Goal: Information Seeking & Learning: Learn about a topic

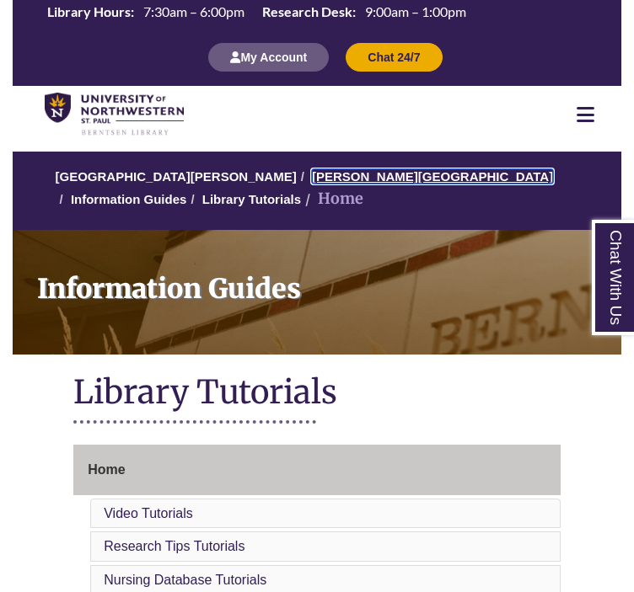
click at [346, 171] on link "[PERSON_NAME][GEOGRAPHIC_DATA]" at bounding box center [432, 176] width 241 height 14
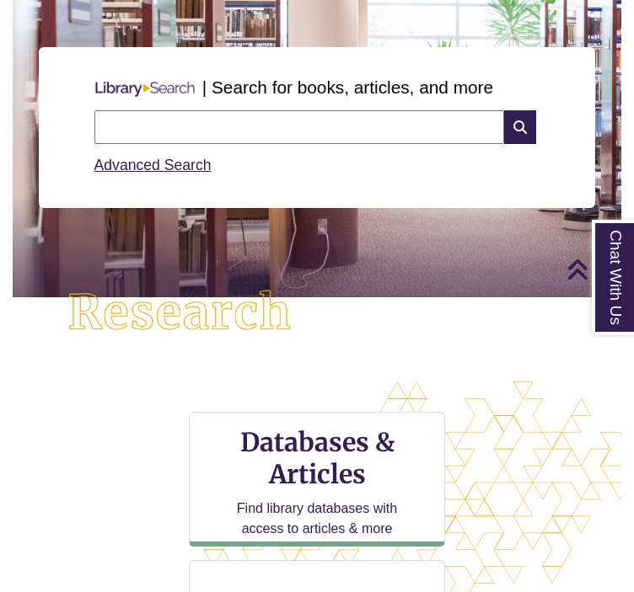
scroll to position [84, 0]
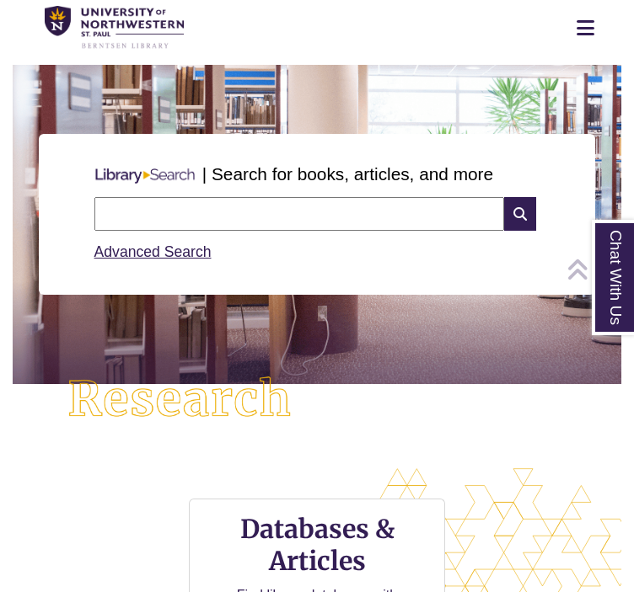
click at [273, 212] on input "text" at bounding box center [299, 214] width 410 height 34
type input "**********"
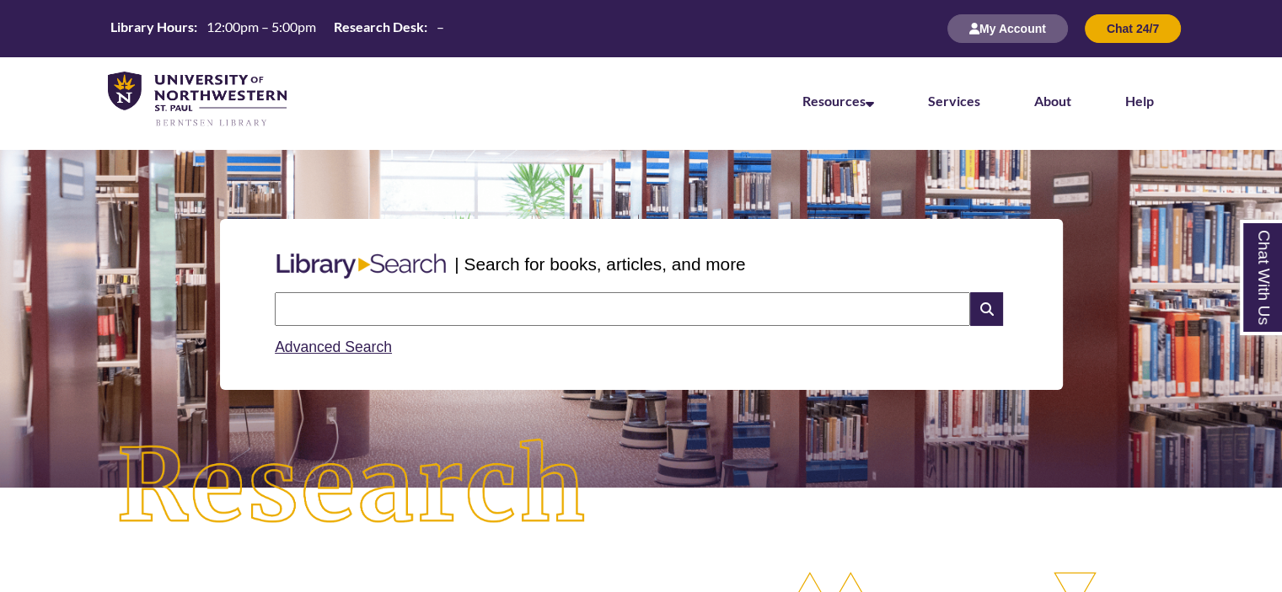
click at [408, 299] on input "text" at bounding box center [622, 309] width 695 height 34
click at [411, 440] on img at bounding box center [352, 487] width 576 height 201
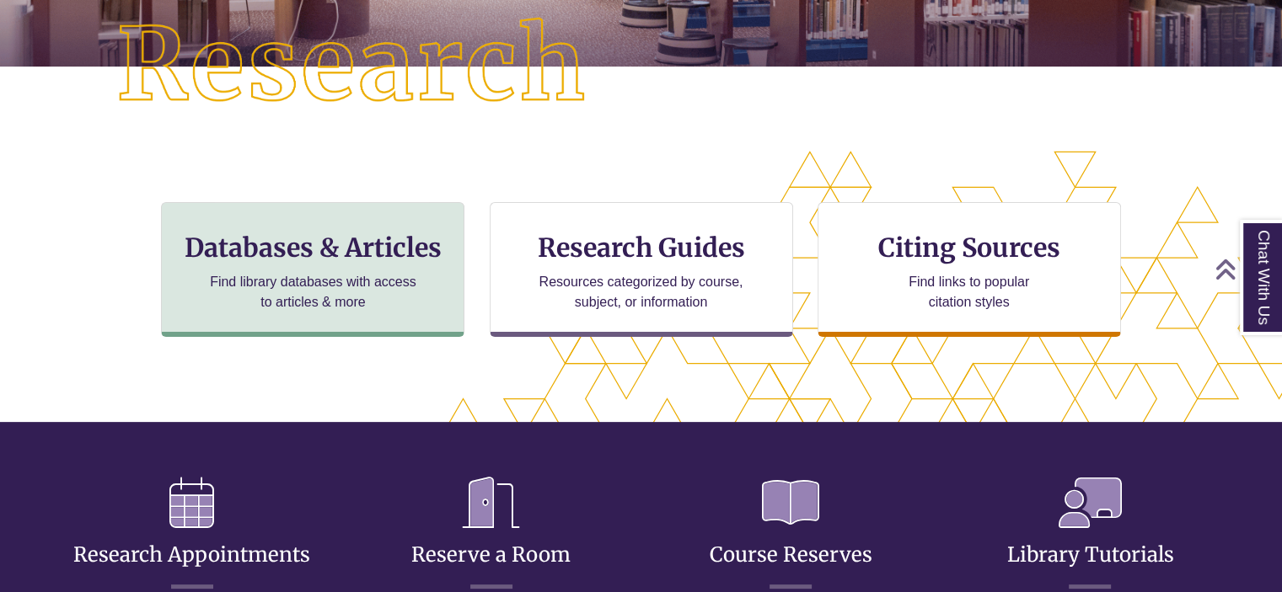
scroll to position [530, 1138]
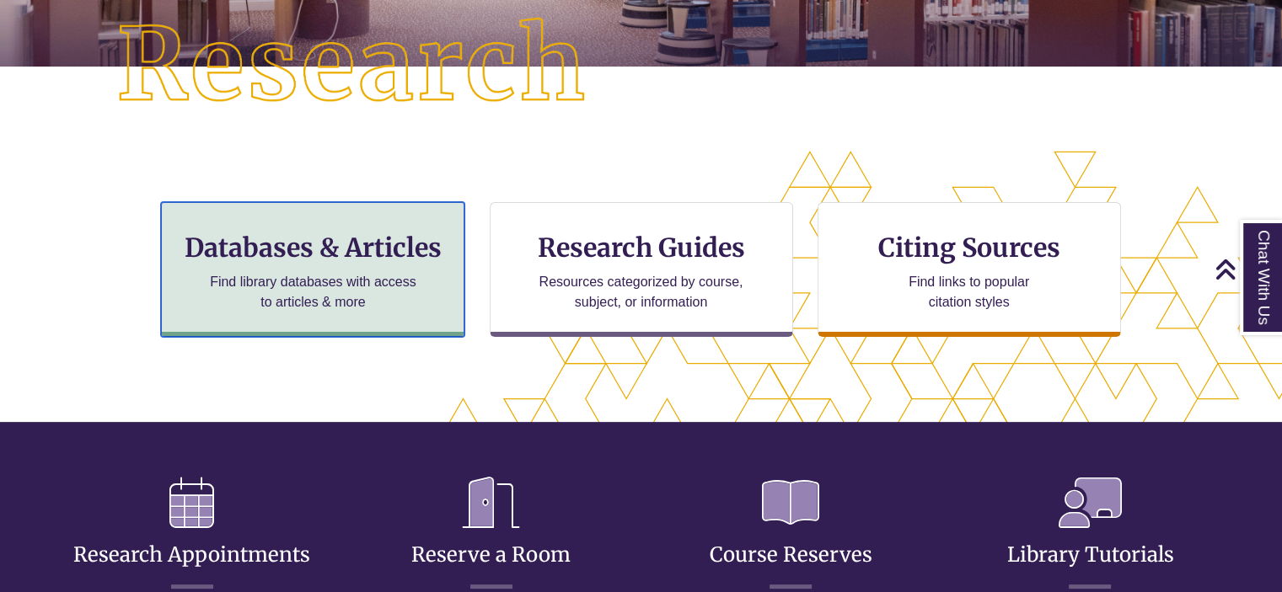
click at [362, 265] on div "Databases & Articles Find library databases with access to articles & more" at bounding box center [312, 269] width 303 height 135
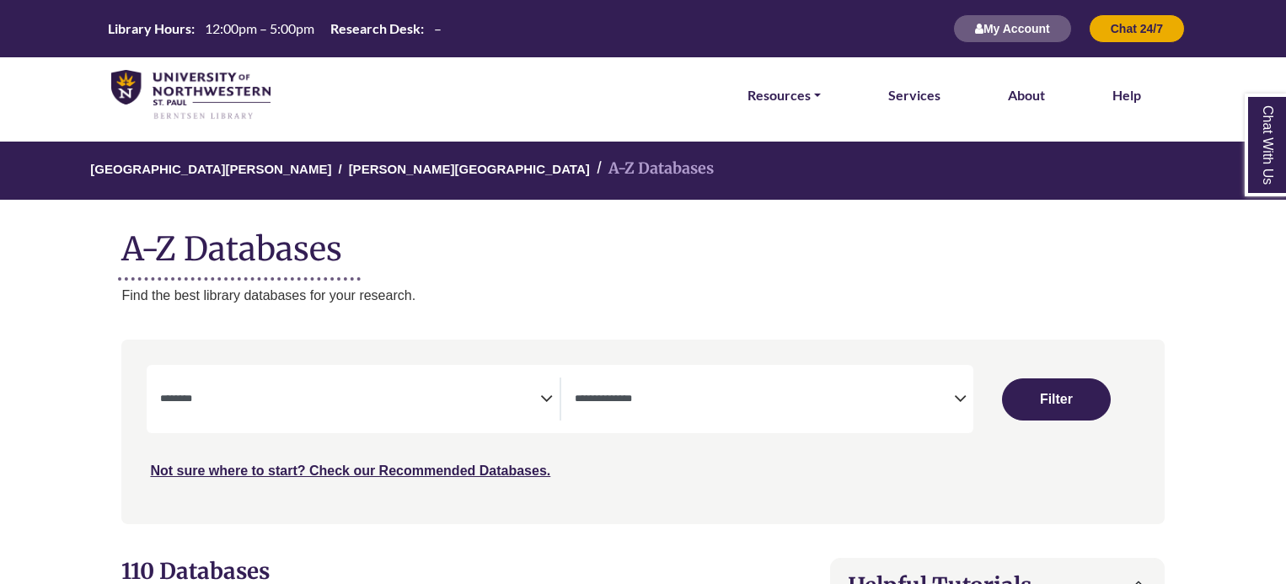
select select "Database Subject Filter"
click at [261, 413] on span "Search filters" at bounding box center [349, 399] width 379 height 43
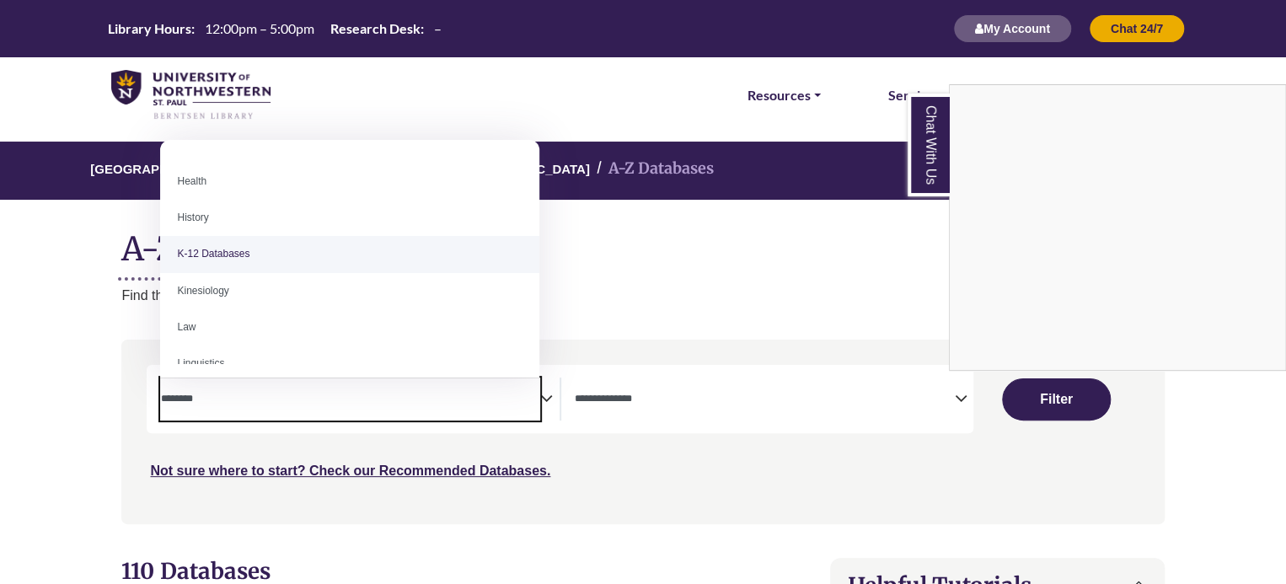
scroll to position [843, 0]
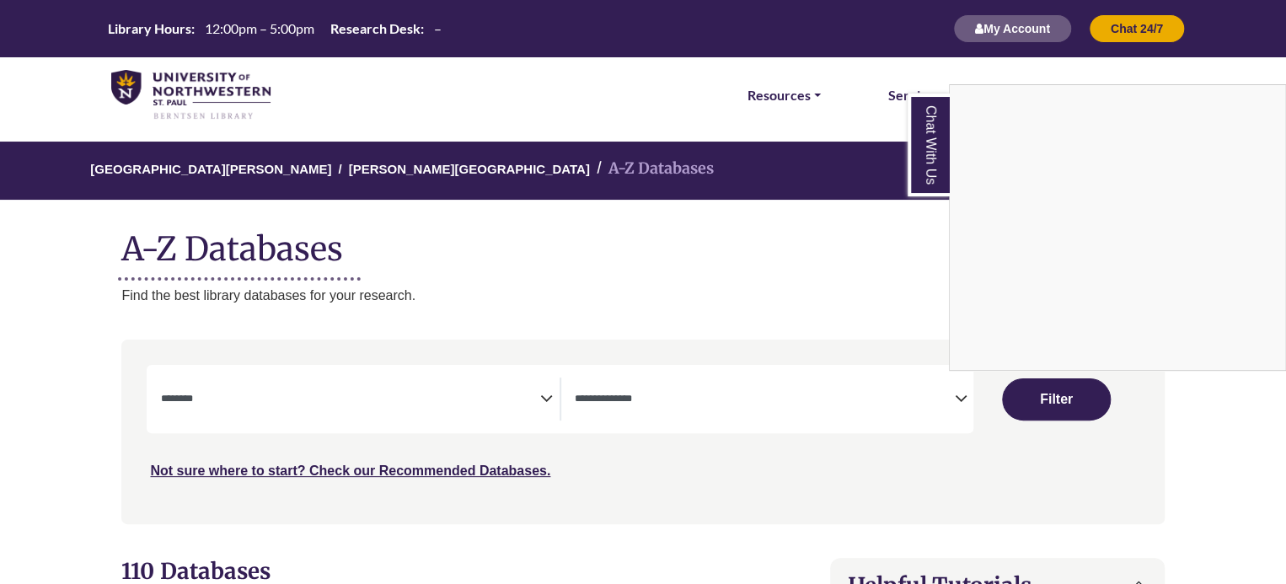
click at [595, 349] on div "Chat With Us" at bounding box center [643, 292] width 1286 height 584
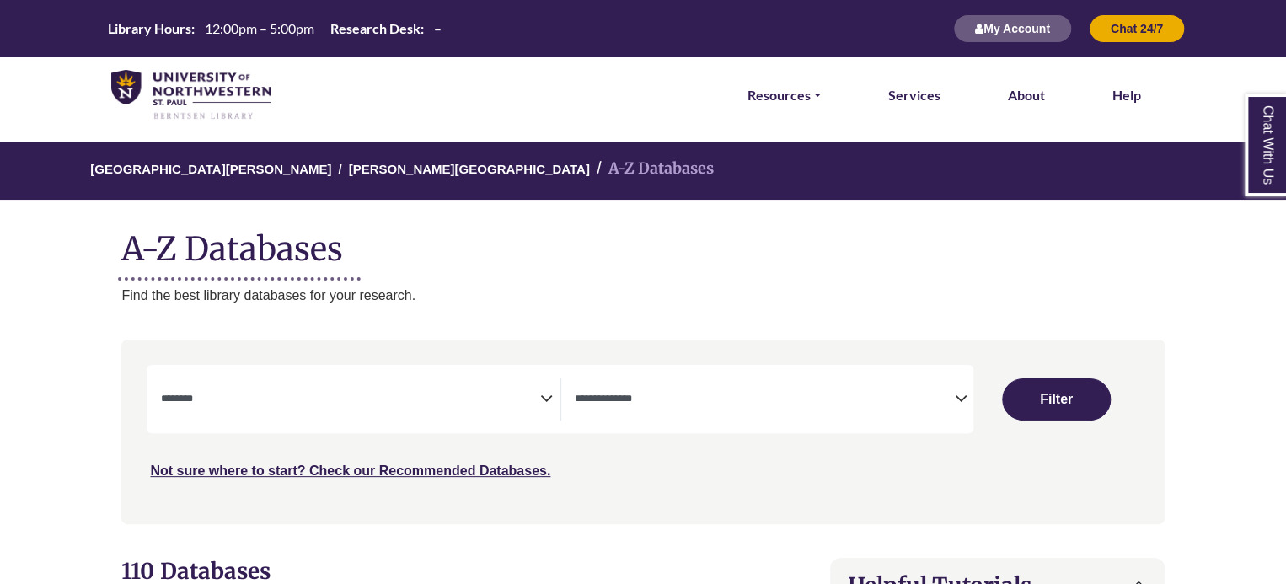
click at [627, 400] on textarea "Search" at bounding box center [764, 400] width 379 height 13
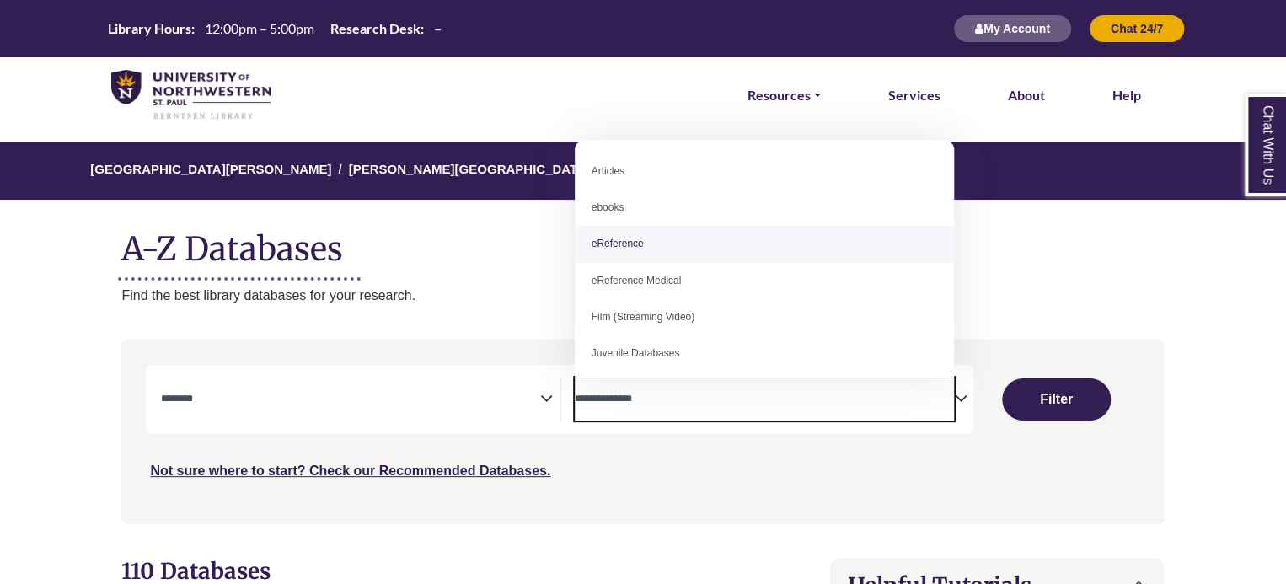
select select "*****"
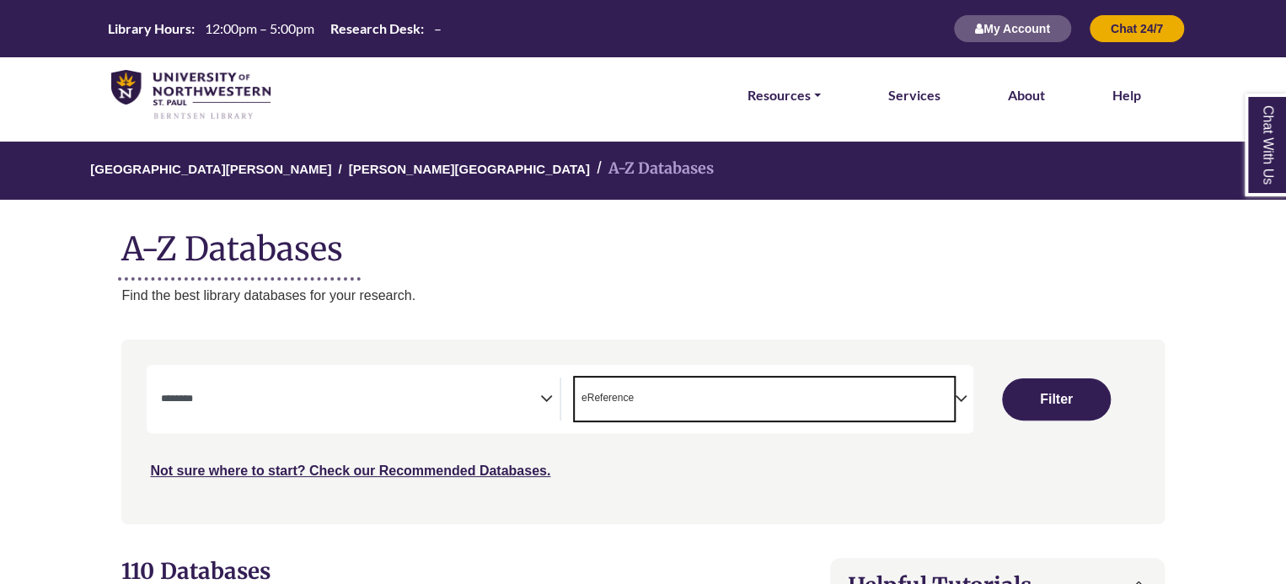
scroll to position [33, 0]
click at [390, 392] on span "Search filters" at bounding box center [349, 396] width 379 height 14
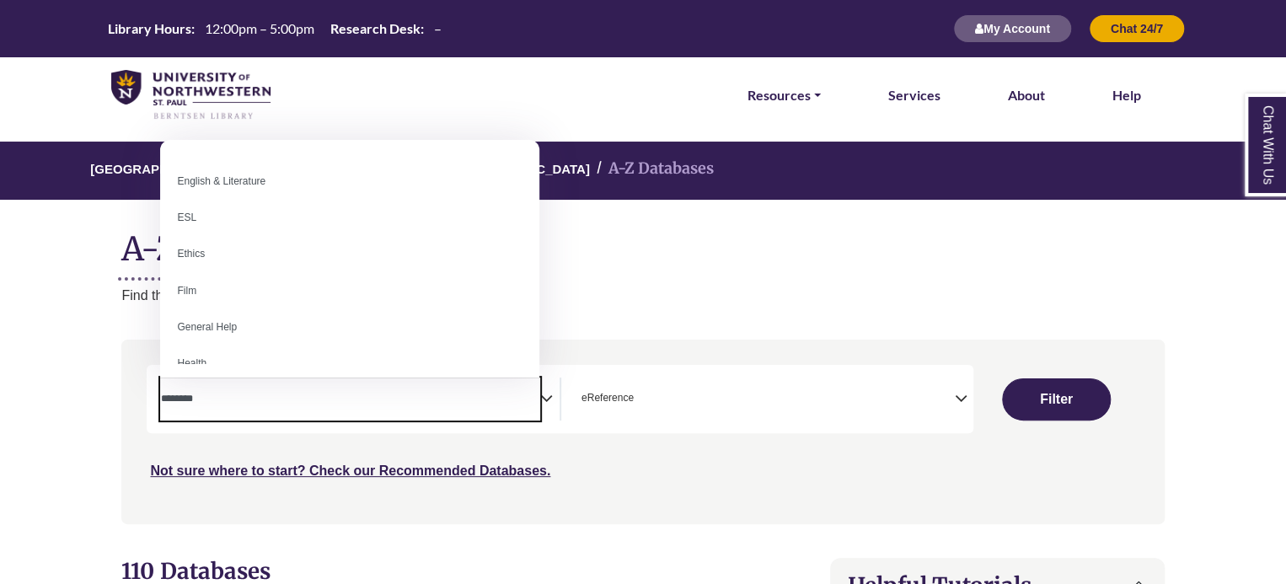
scroll to position [674, 0]
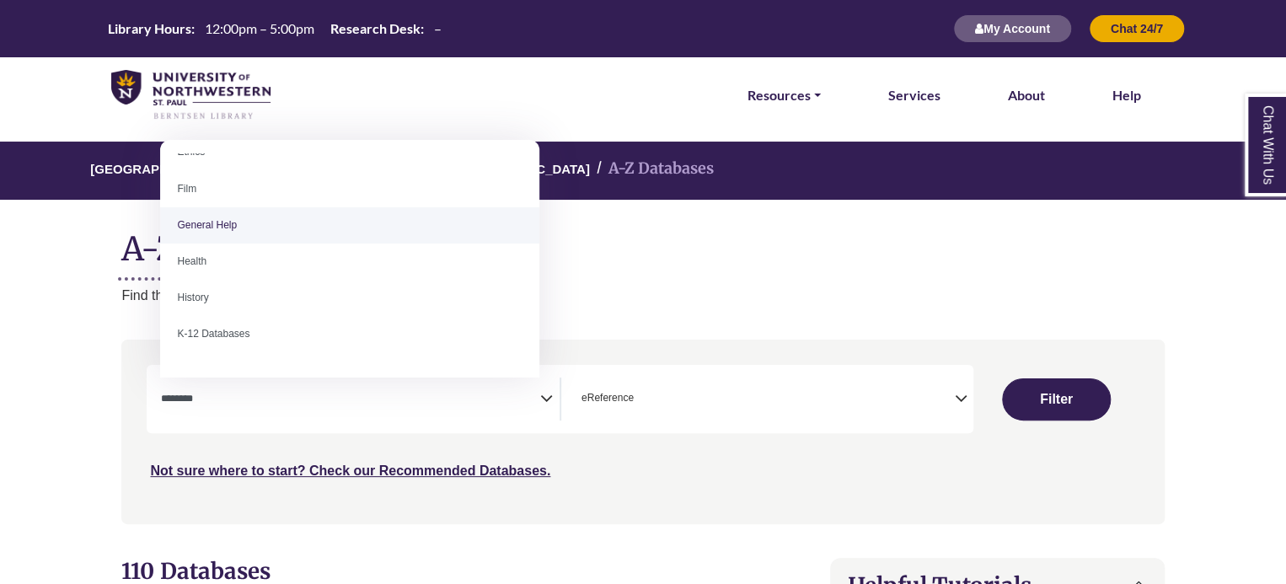
select select "*****"
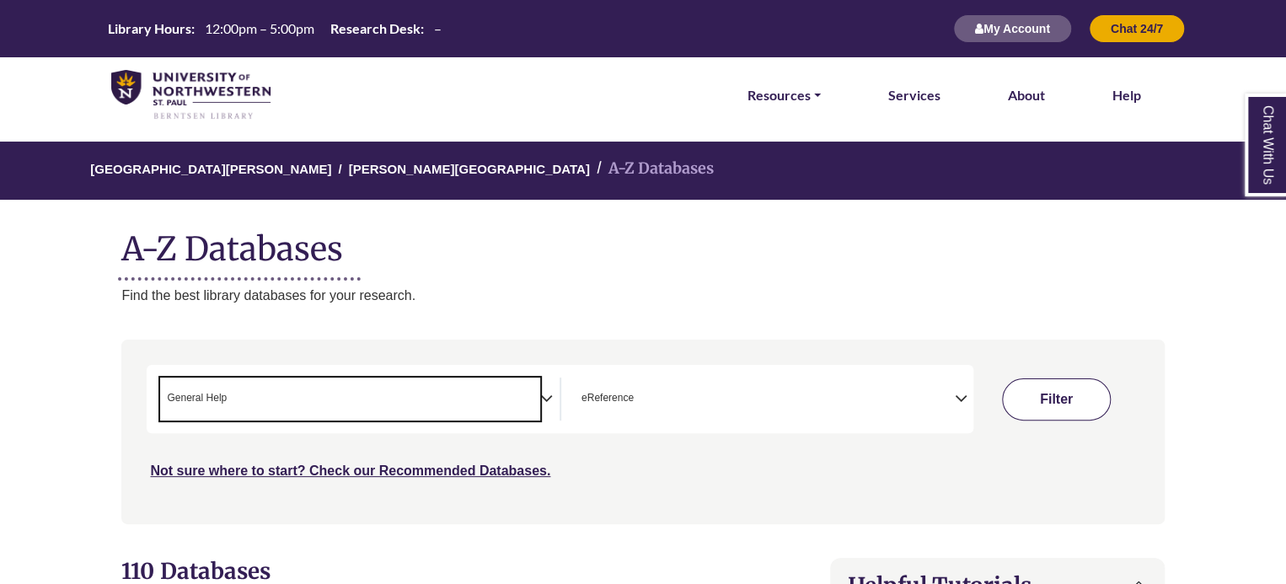
click at [1079, 394] on button "Filter" at bounding box center [1056, 399] width 109 height 42
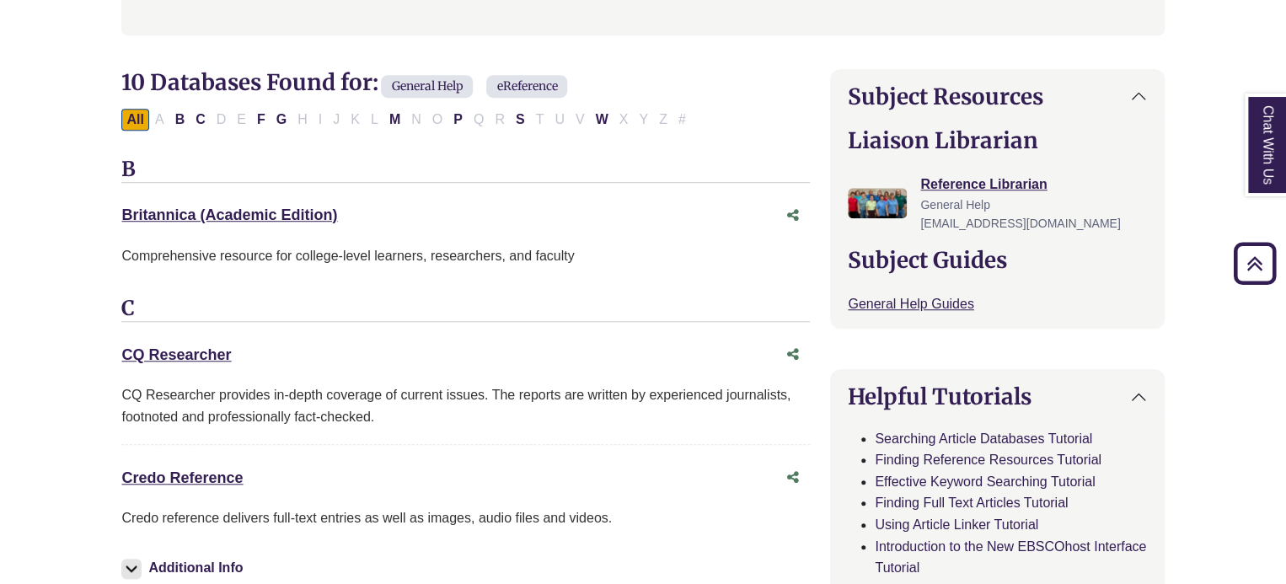
scroll to position [590, 0]
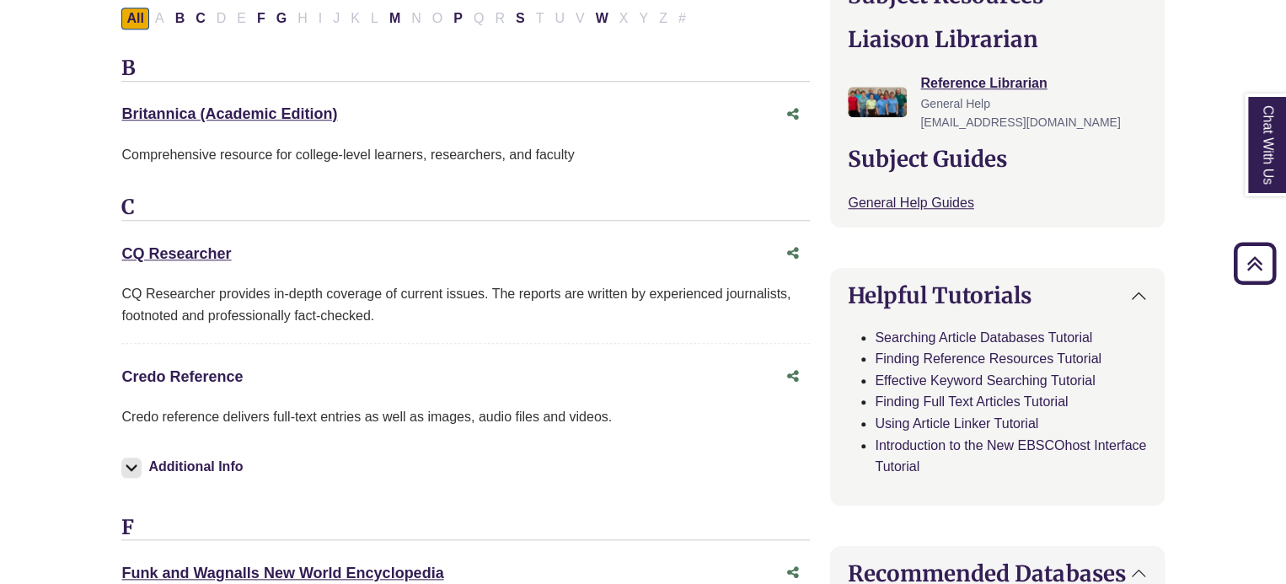
click at [207, 369] on link "Credo Reference This link opens in a new window" at bounding box center [181, 376] width 121 height 17
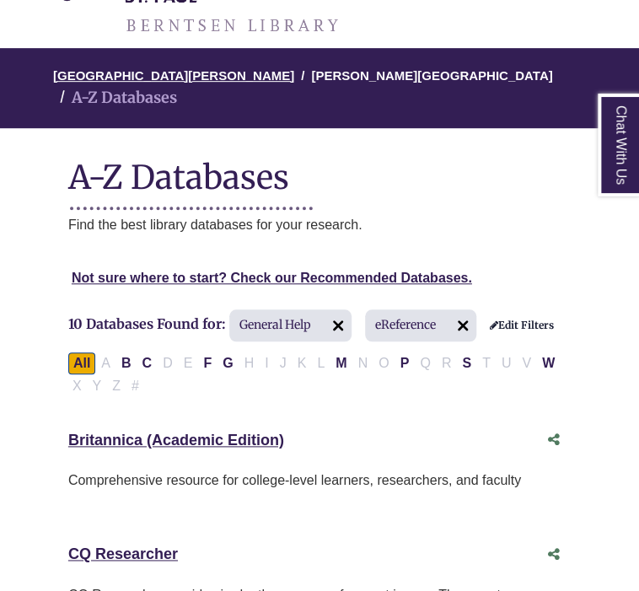
scroll to position [0, 0]
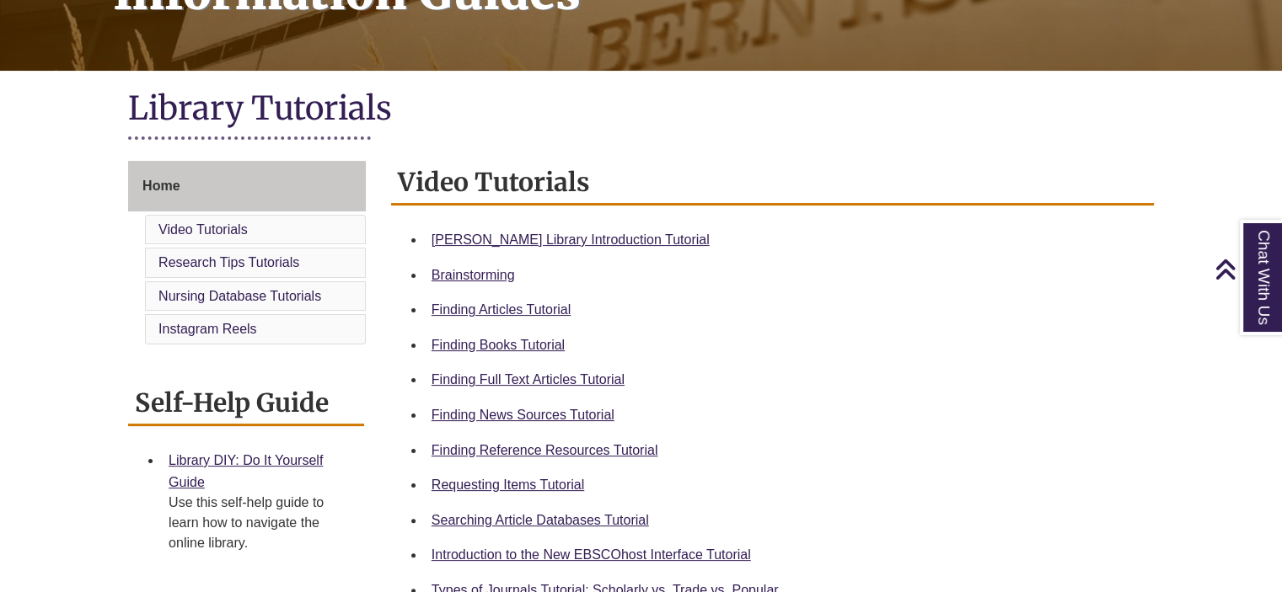
scroll to position [337, 0]
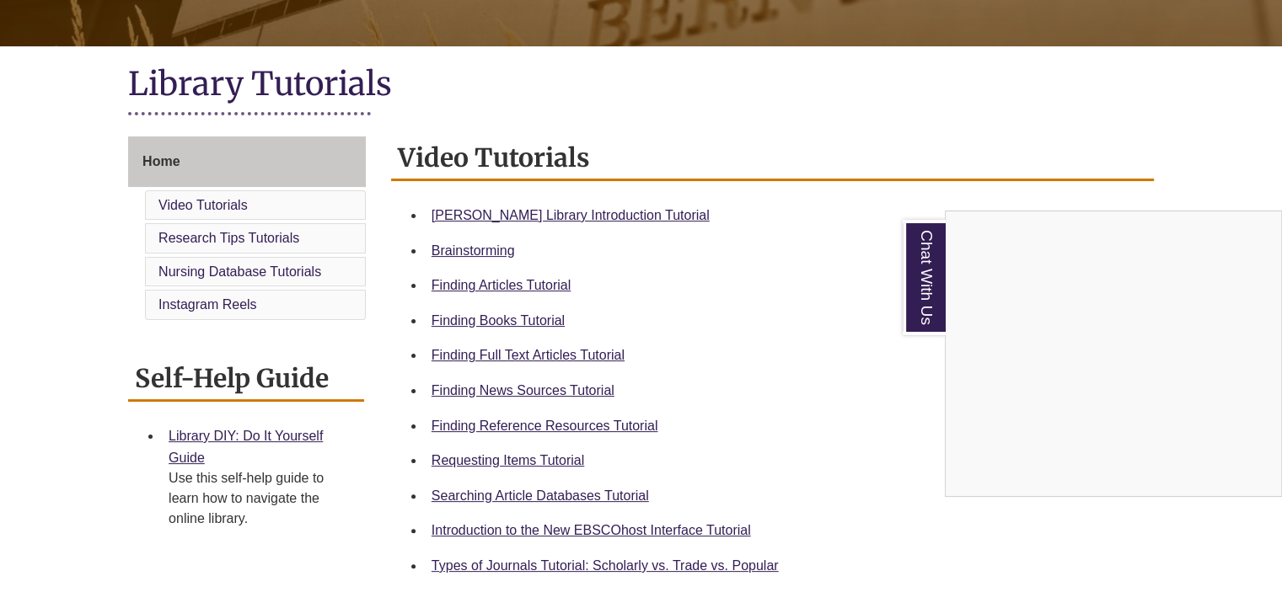
click at [539, 389] on div "Chat With Us" at bounding box center [641, 296] width 1282 height 592
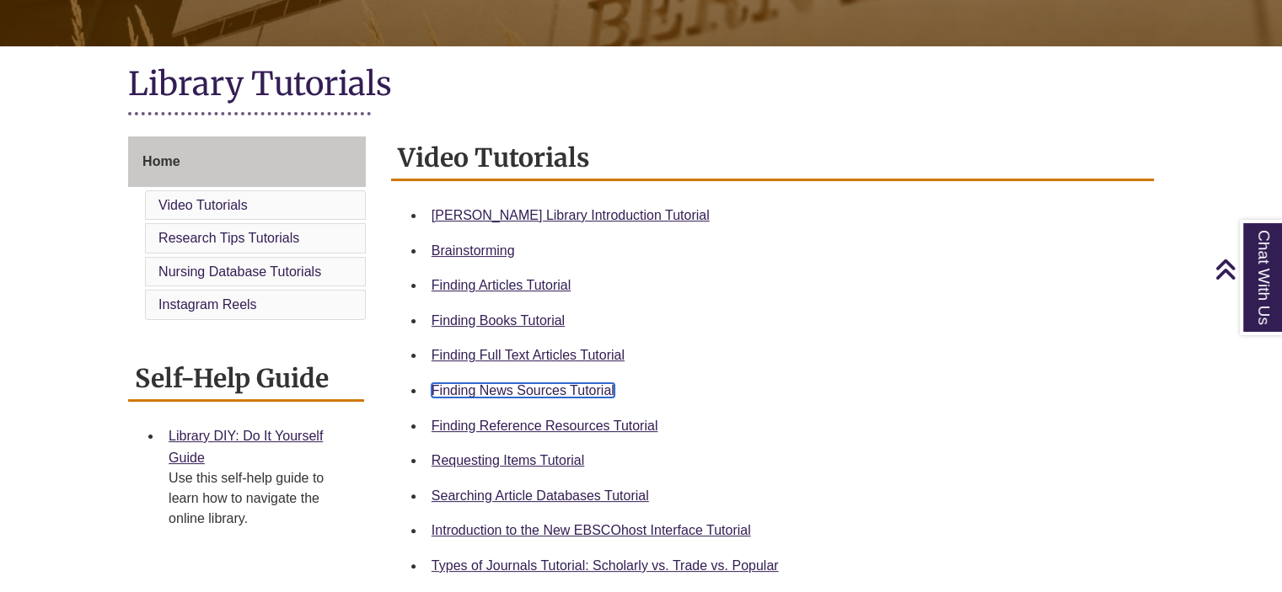
click at [532, 393] on link "Finding News Sources Tutorial" at bounding box center [523, 390] width 183 height 14
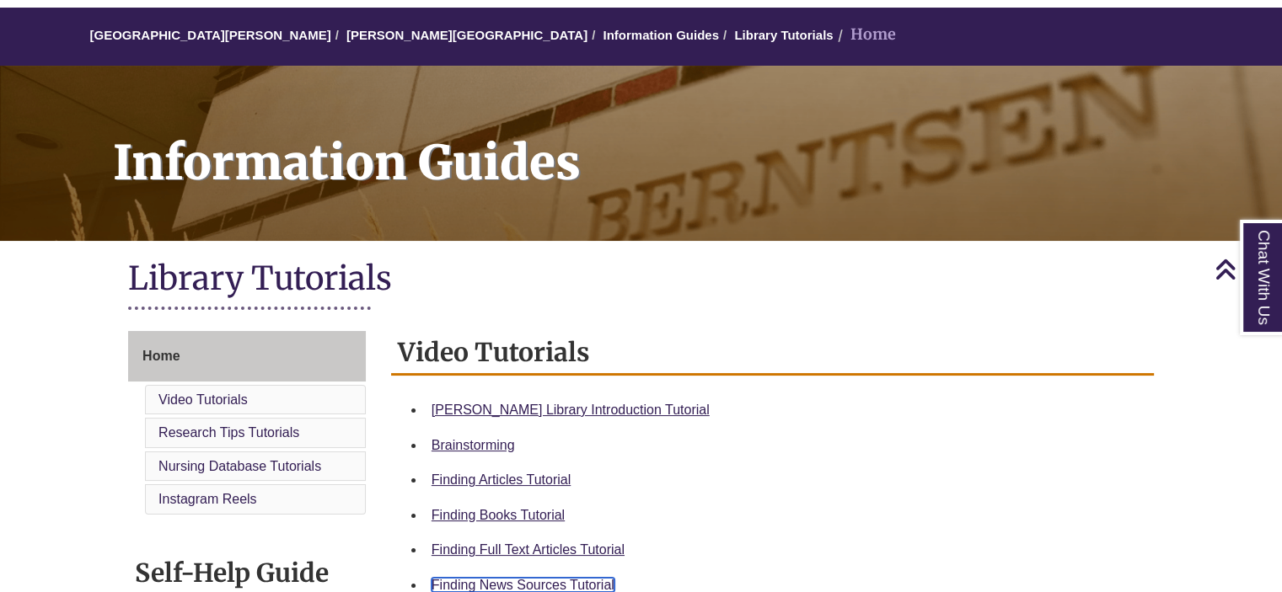
scroll to position [0, 0]
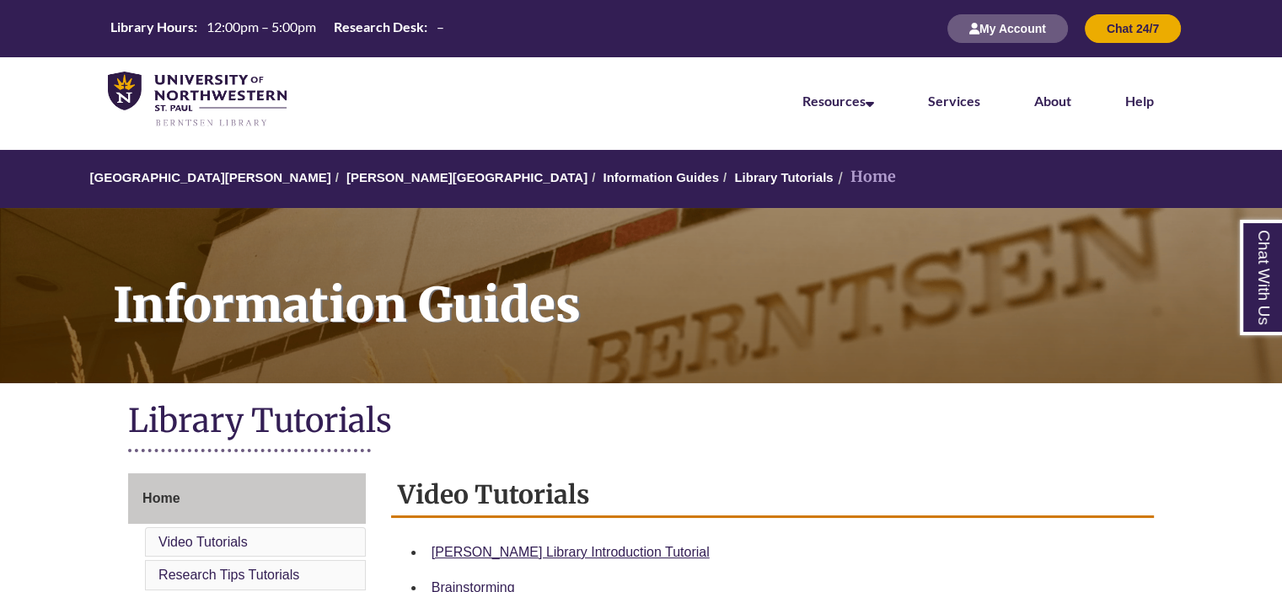
click at [390, 170] on li "[PERSON_NAME][GEOGRAPHIC_DATA]" at bounding box center [459, 178] width 256 height 20
click at [394, 178] on link "[PERSON_NAME][GEOGRAPHIC_DATA]" at bounding box center [466, 177] width 241 height 14
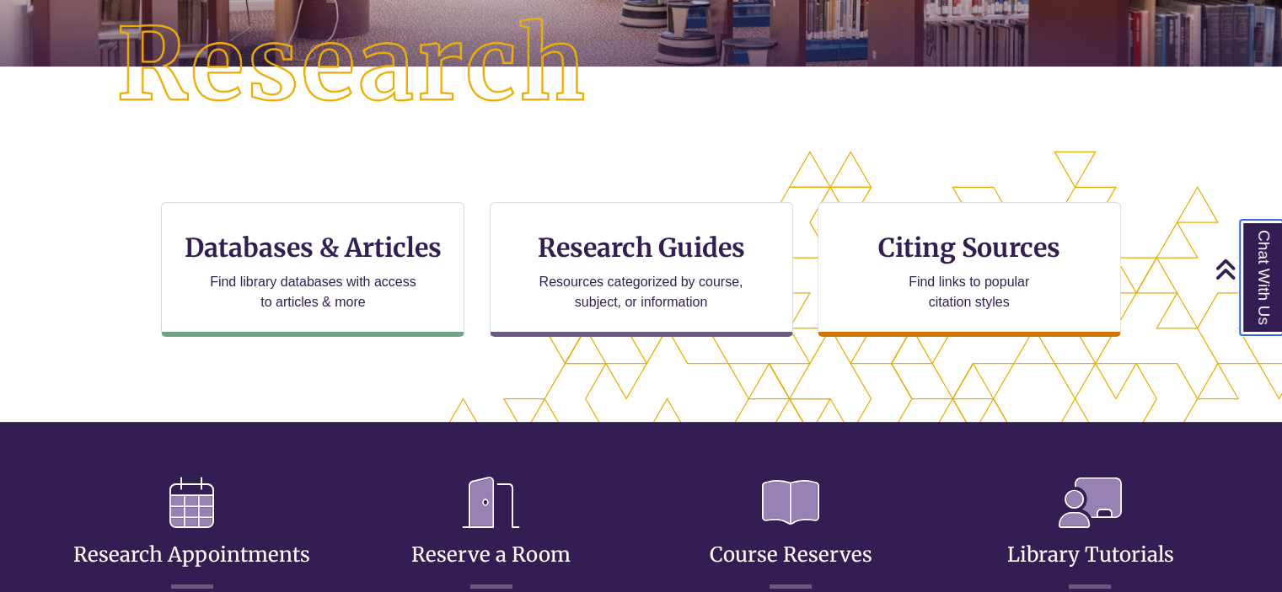
scroll to position [8, 8]
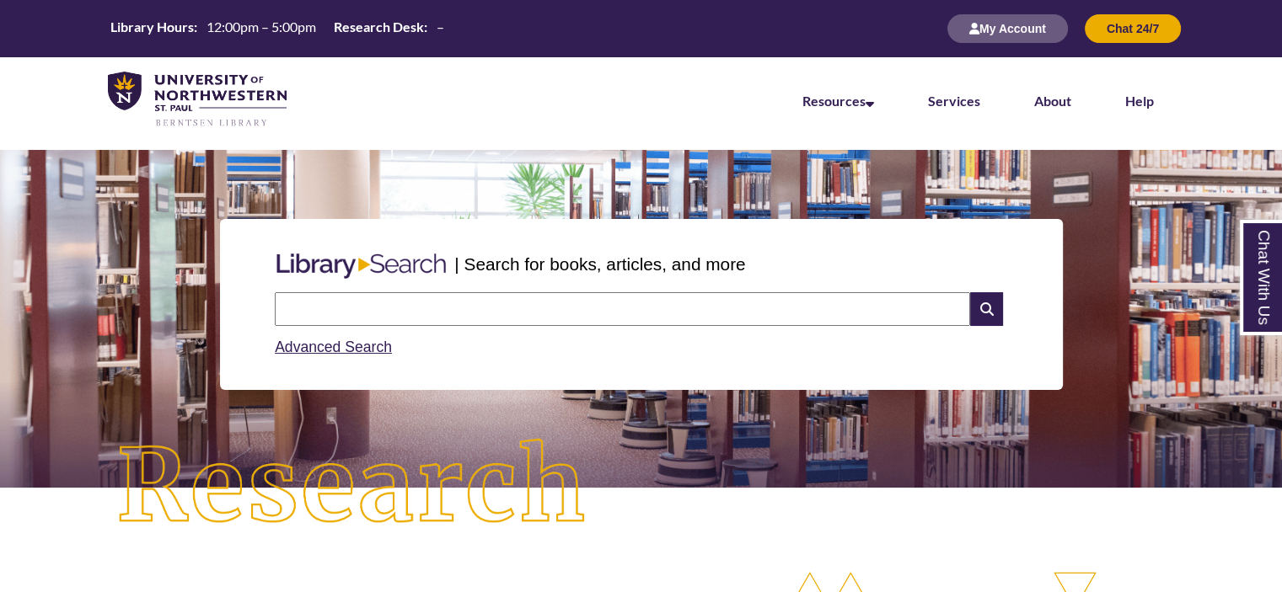
click at [512, 303] on input "text" at bounding box center [622, 309] width 695 height 34
click at [452, 315] on input "**********" at bounding box center [622, 309] width 695 height 34
type input "**********"
click at [634, 306] on icon at bounding box center [986, 309] width 32 height 34
click at [374, 319] on input "text" at bounding box center [622, 309] width 695 height 34
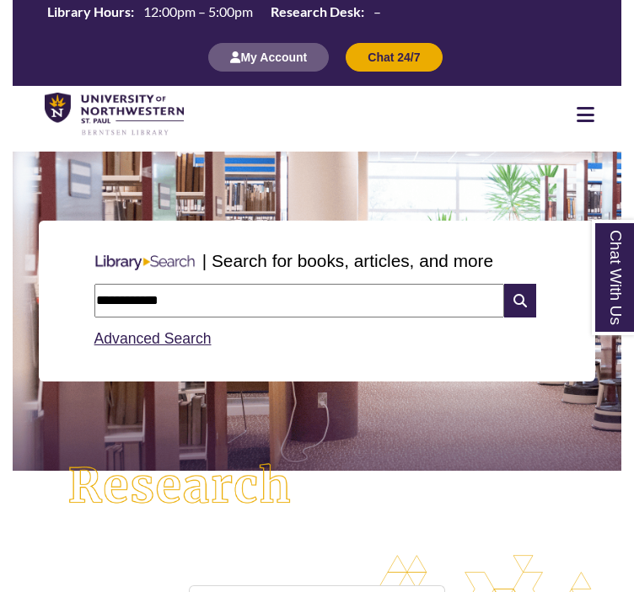
scroll to position [769, 608]
click at [64, 309] on div "**********" at bounding box center [317, 301] width 556 height 161
click at [350, 310] on input "**********" at bounding box center [299, 301] width 410 height 34
click at [196, 303] on input "**********" at bounding box center [299, 301] width 410 height 34
type input "**********"
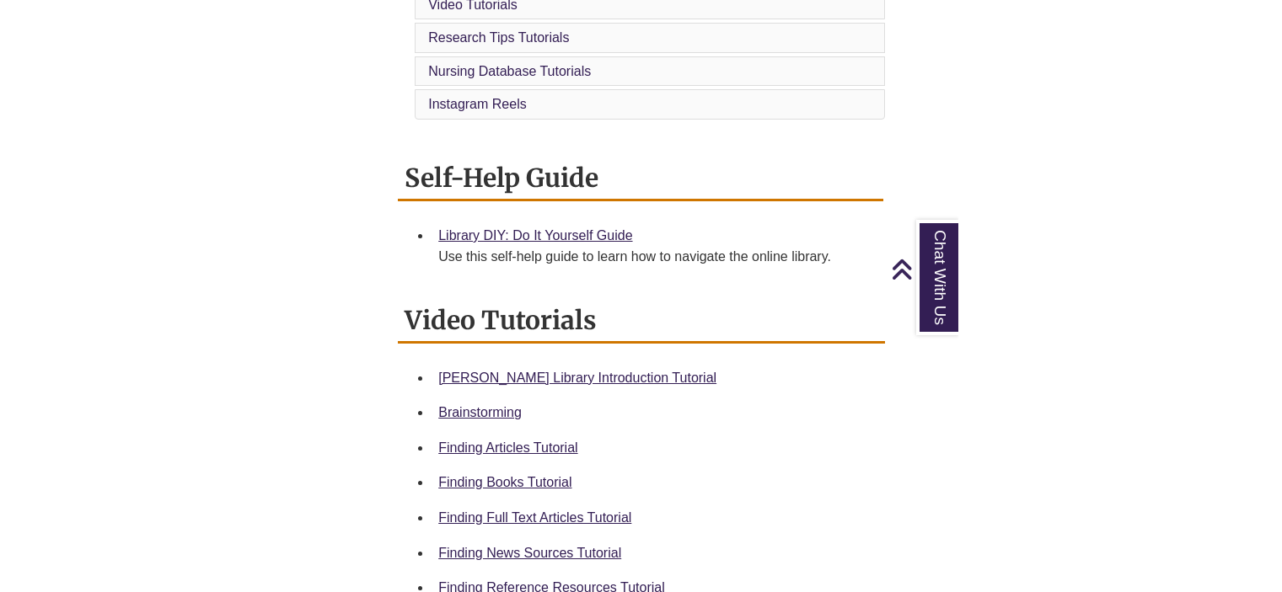
scroll to position [590, 0]
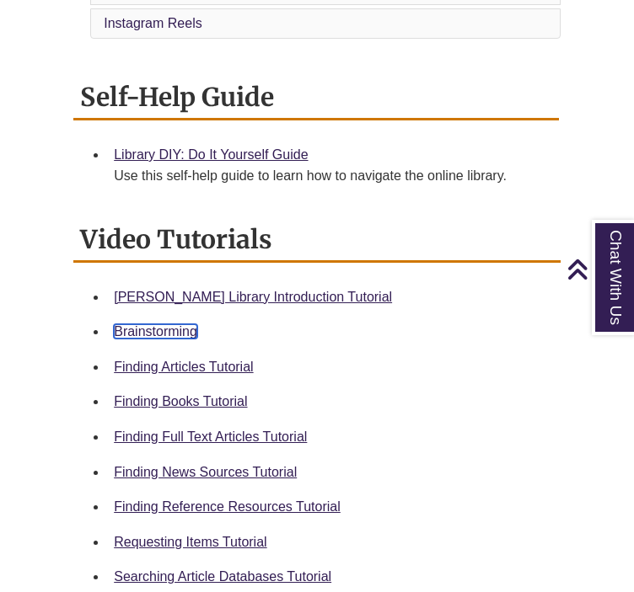
click at [164, 324] on link "Brainstorming" at bounding box center [155, 331] width 83 height 14
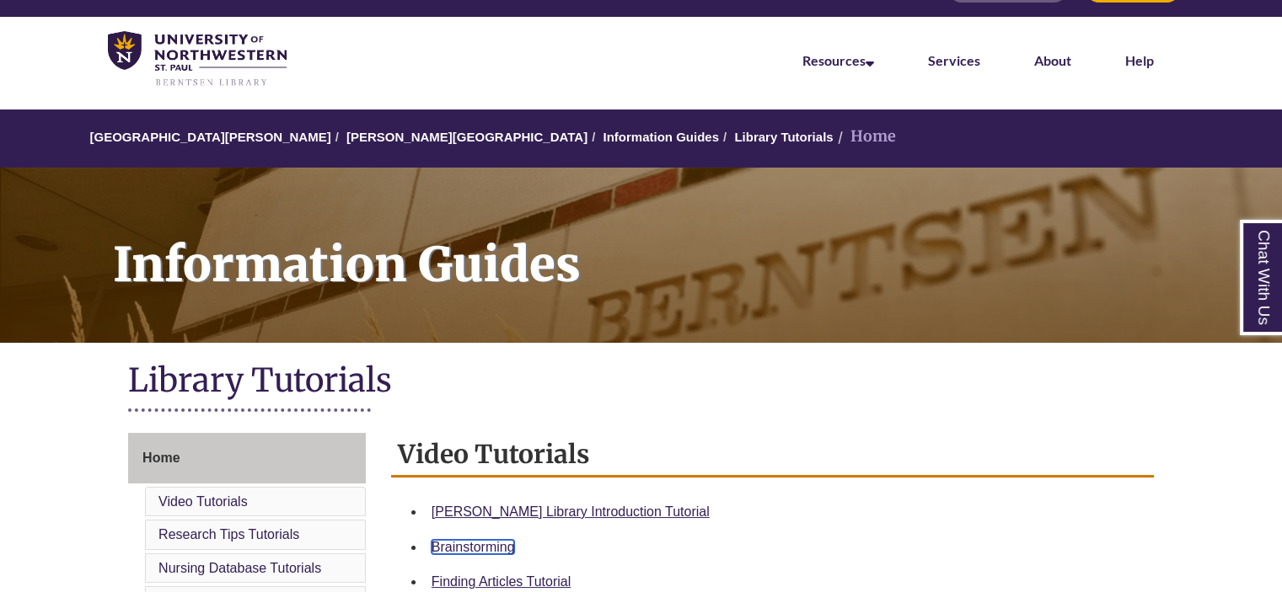
scroll to position [0, 0]
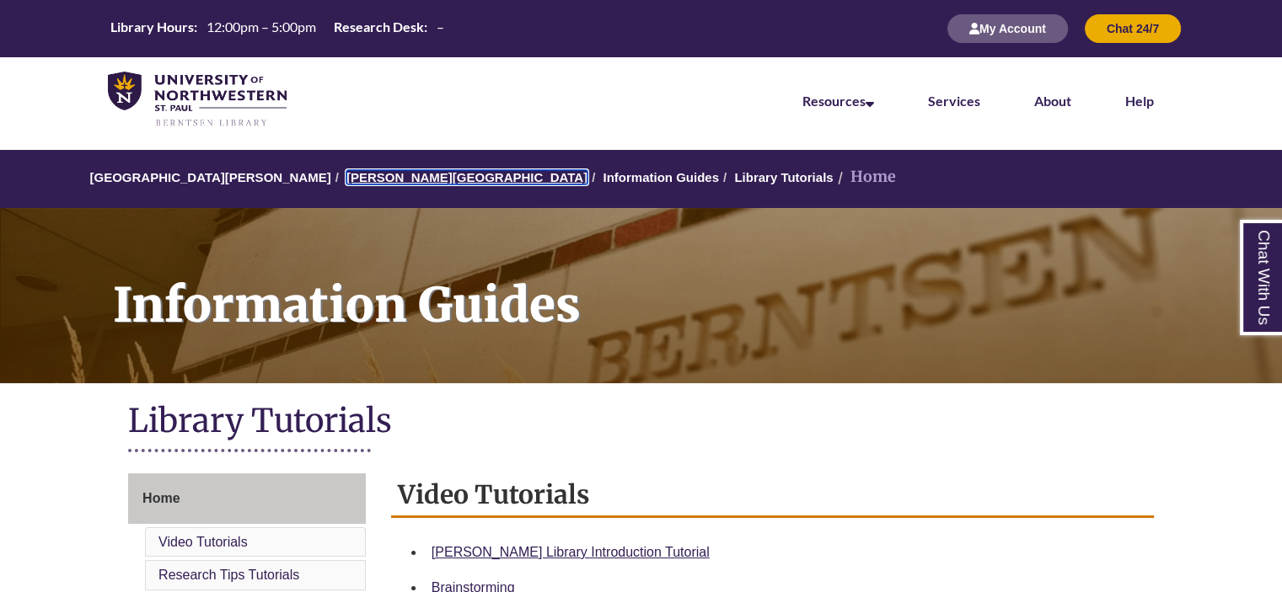
click at [388, 174] on link "[PERSON_NAME][GEOGRAPHIC_DATA]" at bounding box center [466, 177] width 241 height 14
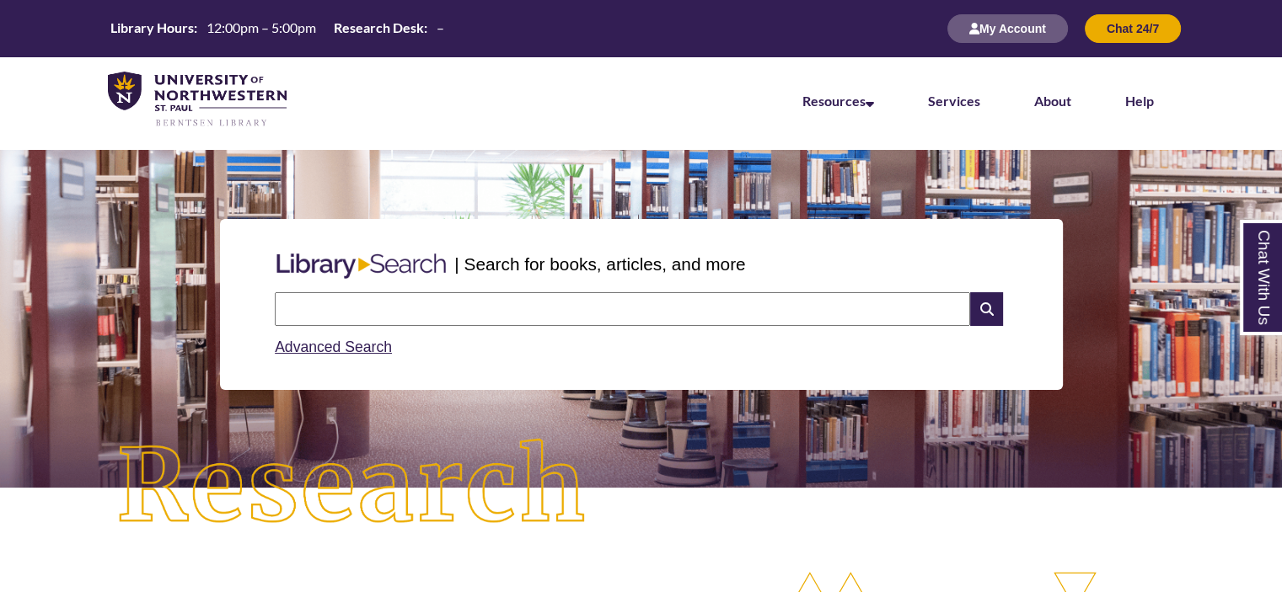
click at [400, 294] on input "text" at bounding box center [622, 309] width 695 height 34
click at [408, 312] on input "text" at bounding box center [622, 309] width 695 height 34
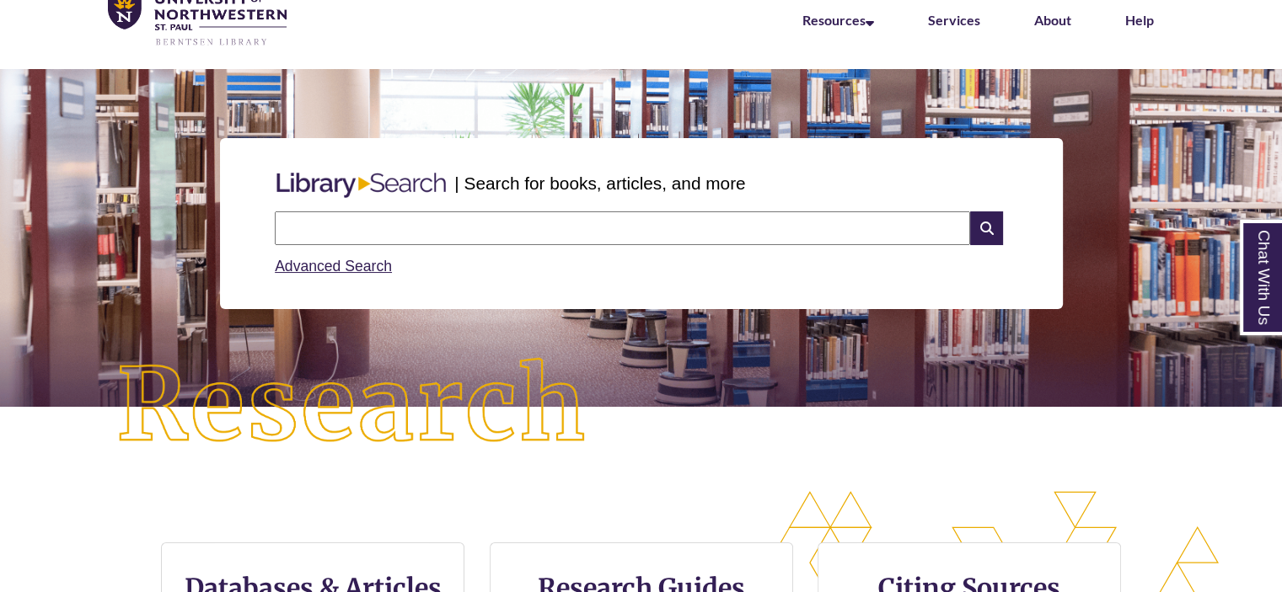
scroll to position [169, 0]
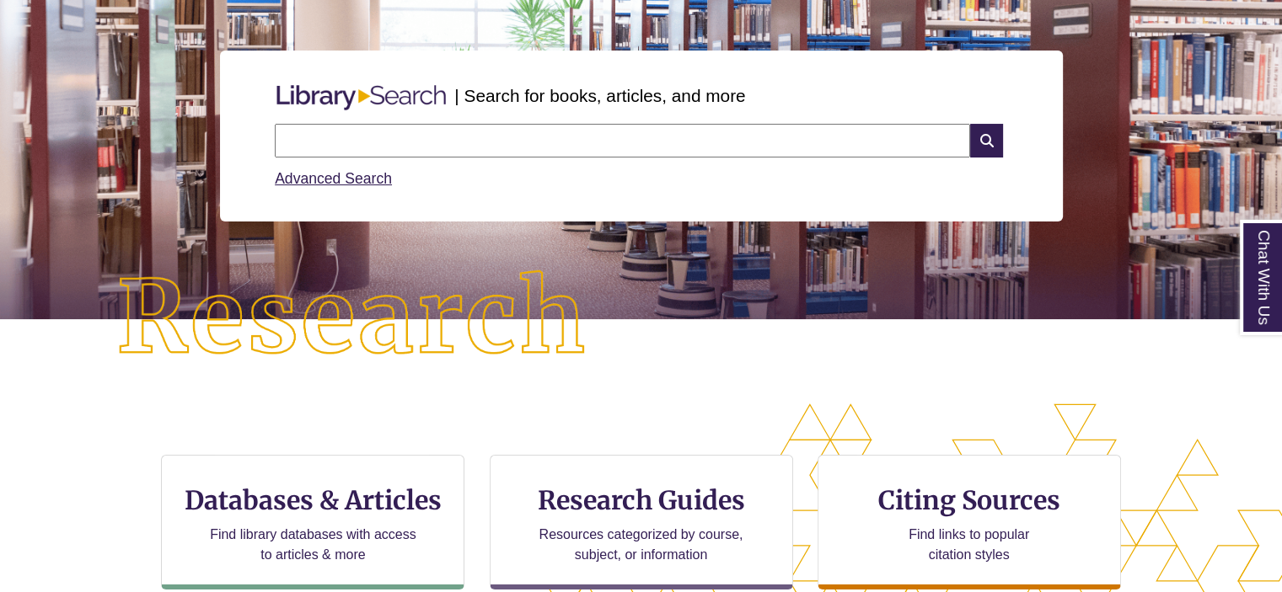
drag, startPoint x: 393, startPoint y: 135, endPoint x: 391, endPoint y: 143, distance: 8.6
click at [393, 137] on input "text" at bounding box center [622, 141] width 695 height 34
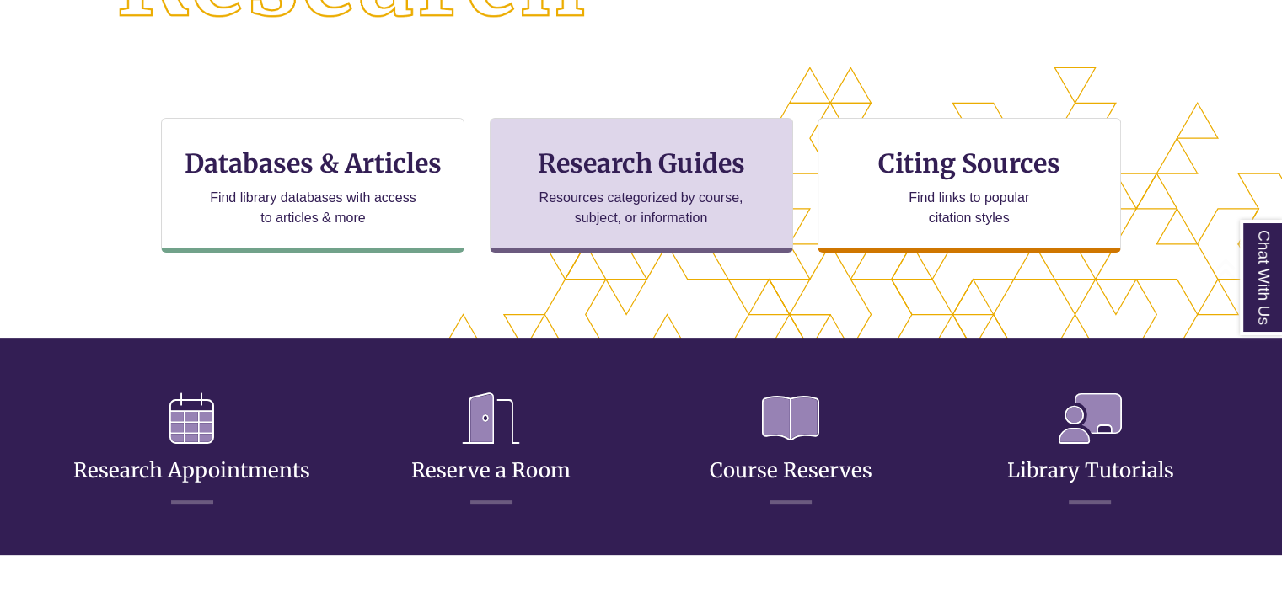
scroll to position [530, 1138]
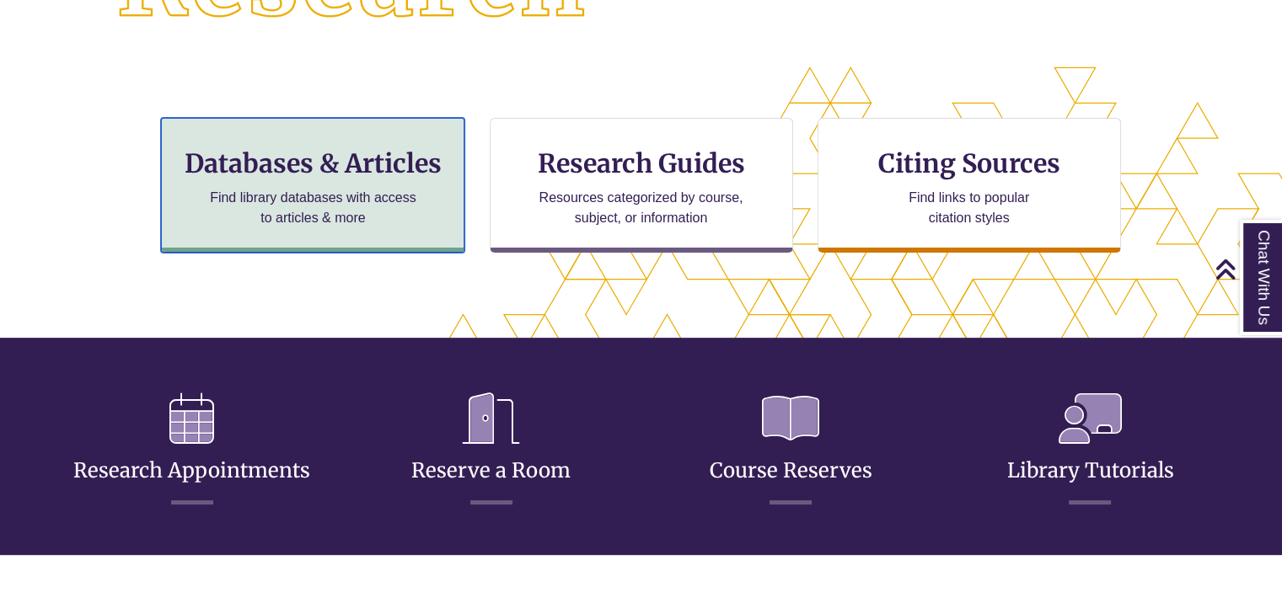
click at [351, 156] on h3 "Databases & Articles" at bounding box center [312, 163] width 275 height 32
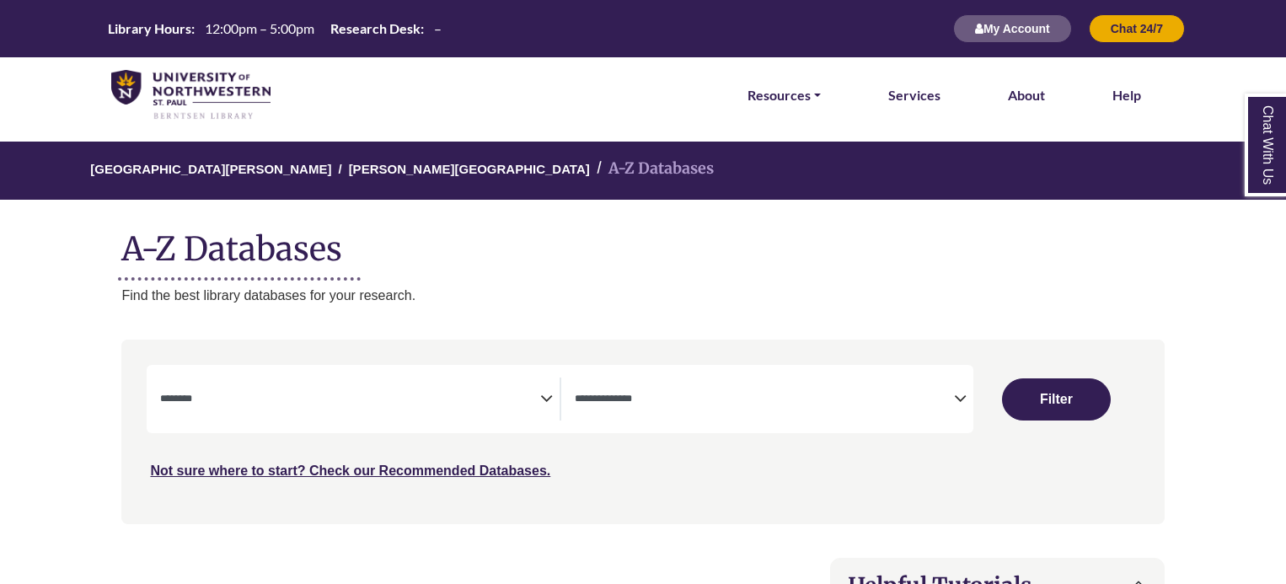
select select "Database Subject Filter"
select select "Database Types Filter"
select select "Database Subject Filter"
select select "Database Types Filter"
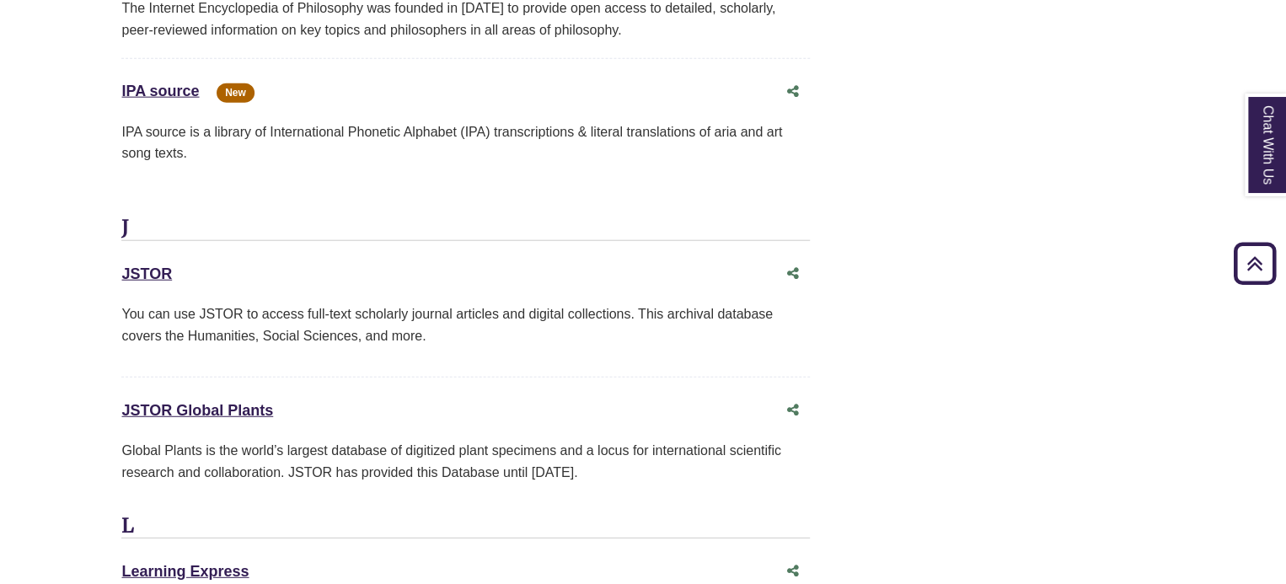
scroll to position [8344, 0]
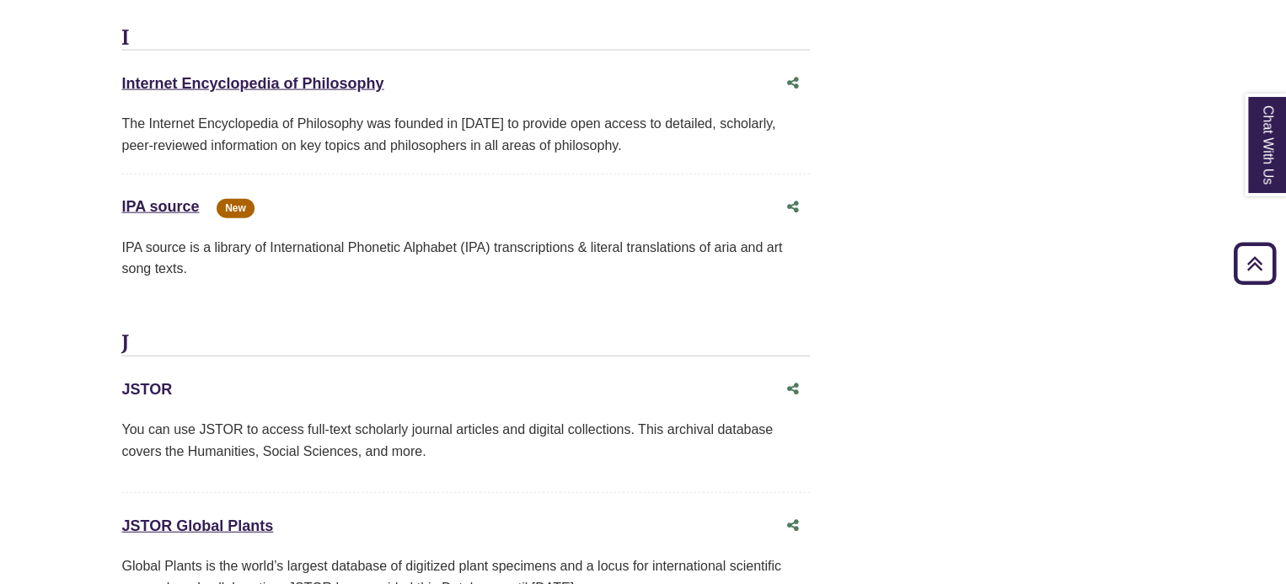
click at [151, 381] on link "JSTOR This link opens in a new window" at bounding box center [146, 389] width 51 height 17
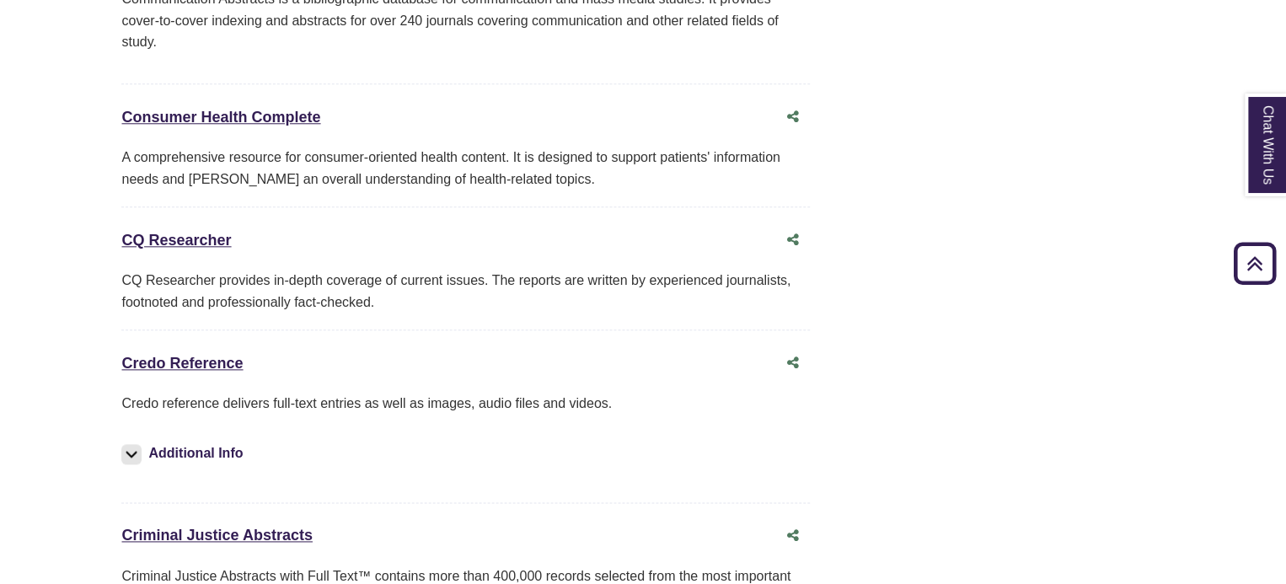
scroll to position [4130, 0]
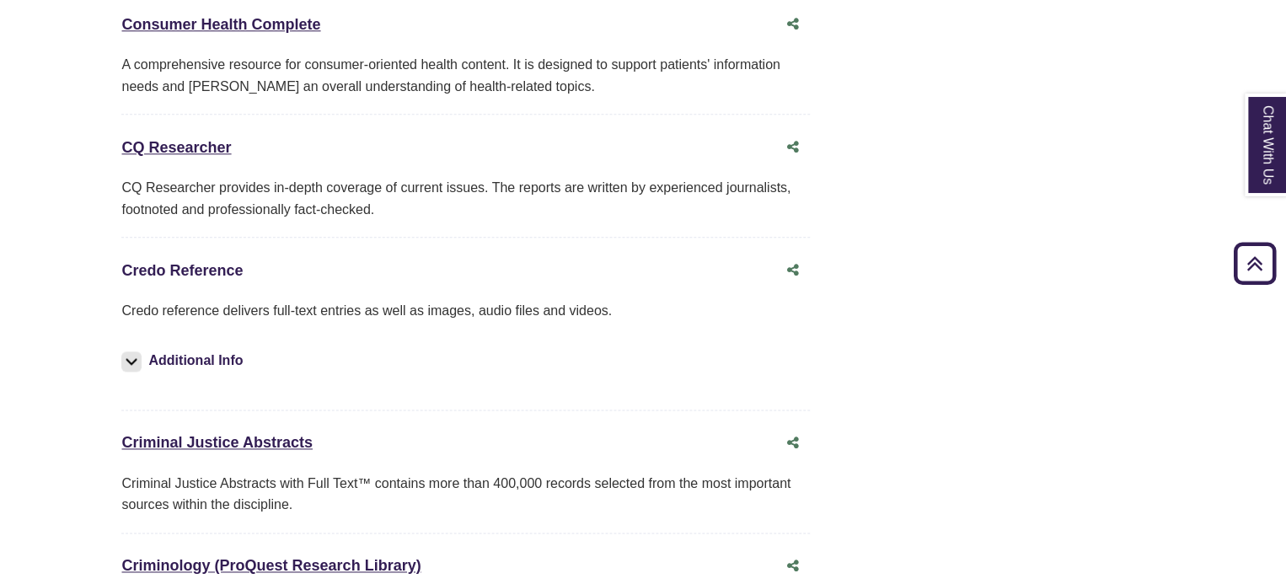
click at [196, 262] on link "Credo Reference This link opens in a new window" at bounding box center [181, 270] width 121 height 17
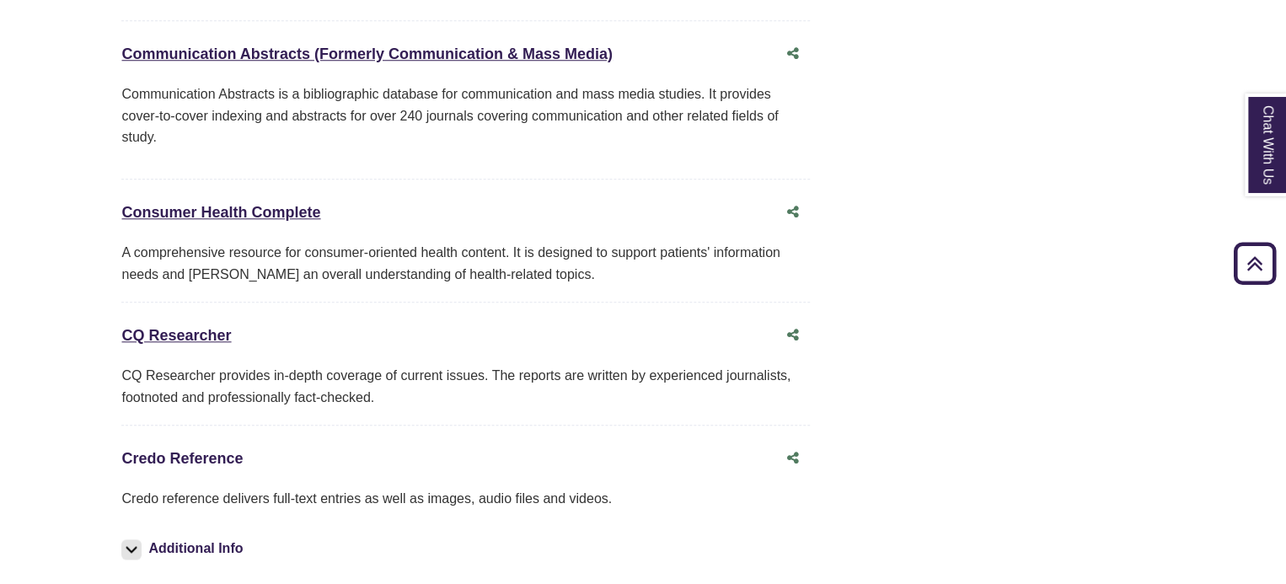
scroll to position [4045, 0]
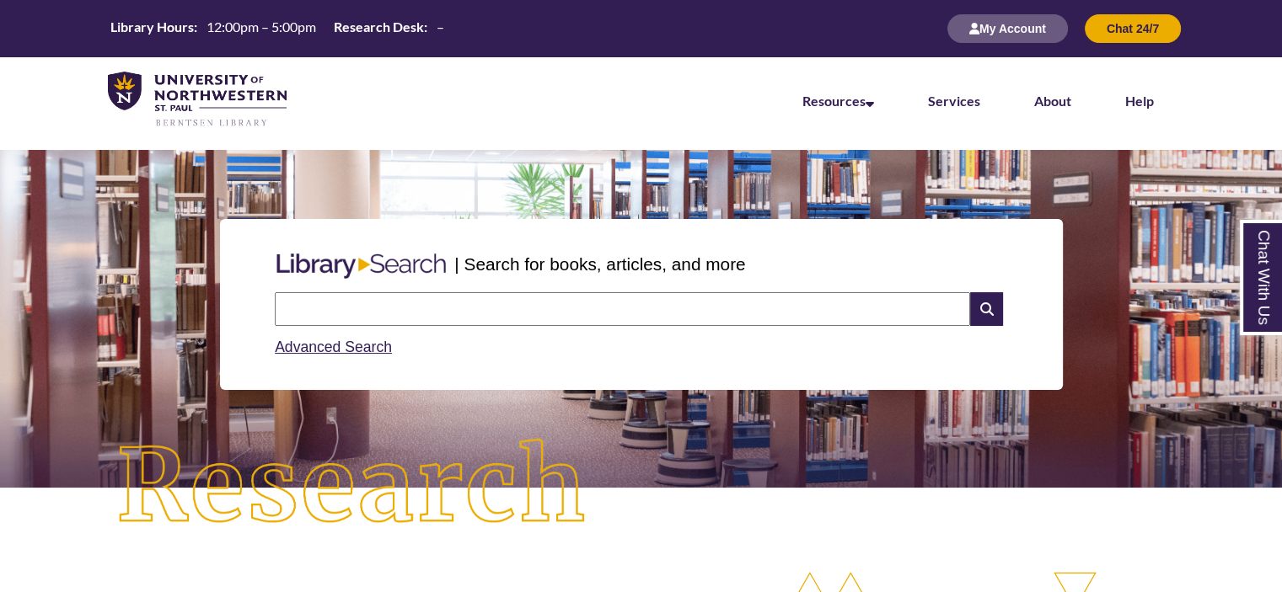
click at [620, 299] on input "text" at bounding box center [622, 309] width 695 height 34
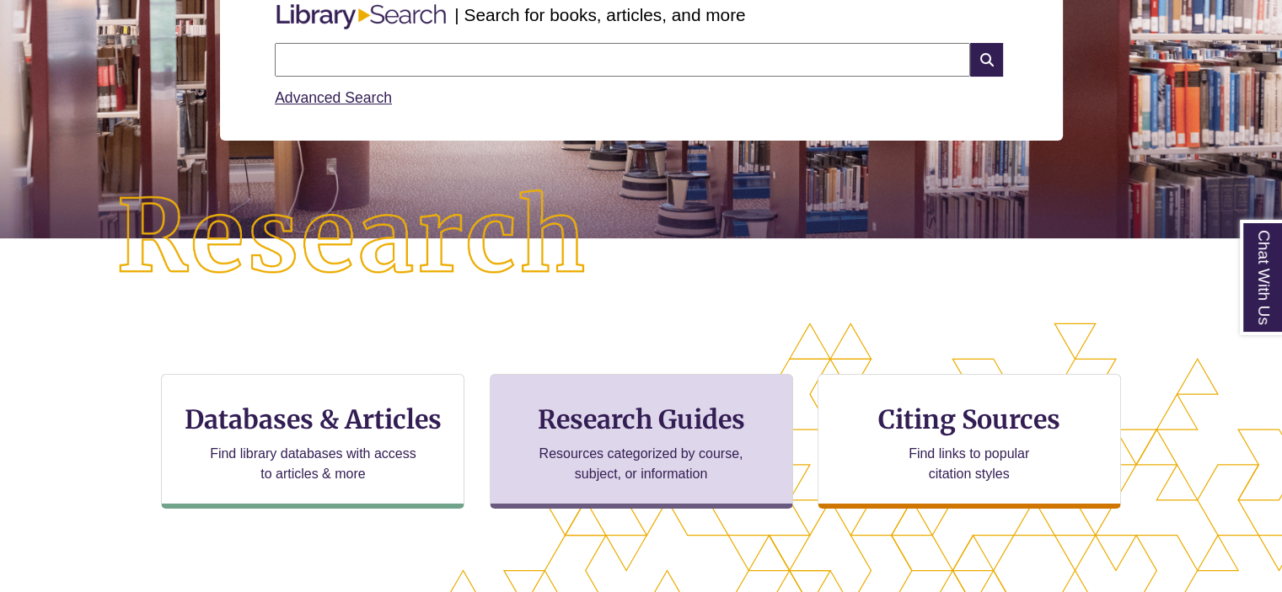
scroll to position [337, 0]
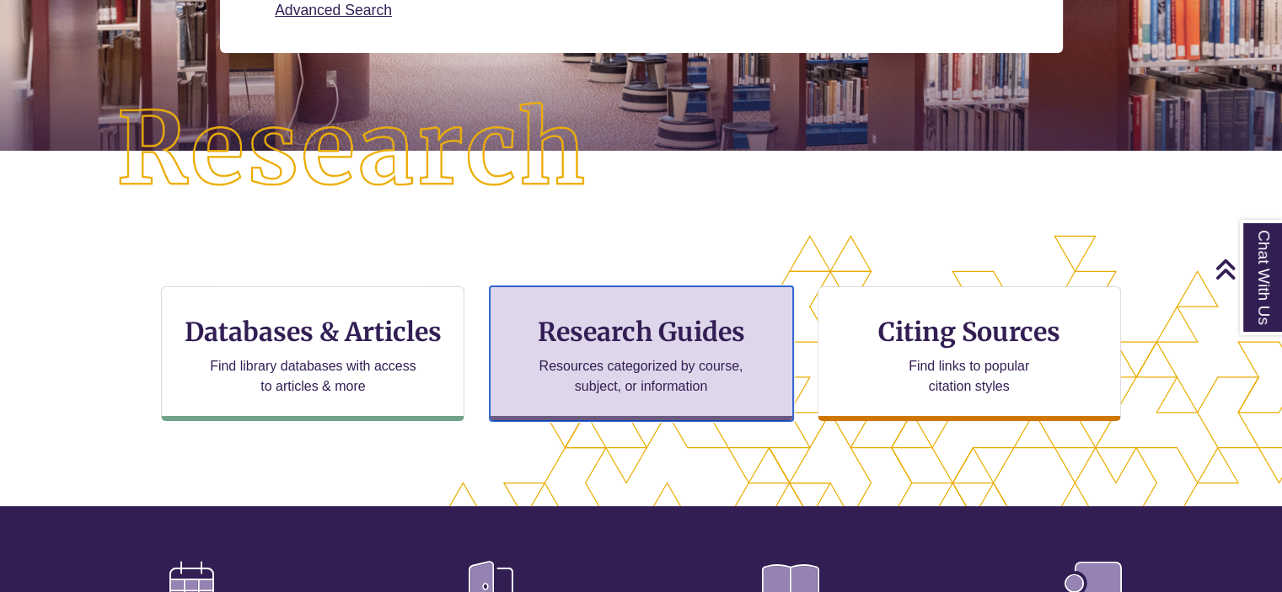
click at [674, 336] on h3 "Research Guides" at bounding box center [641, 332] width 275 height 32
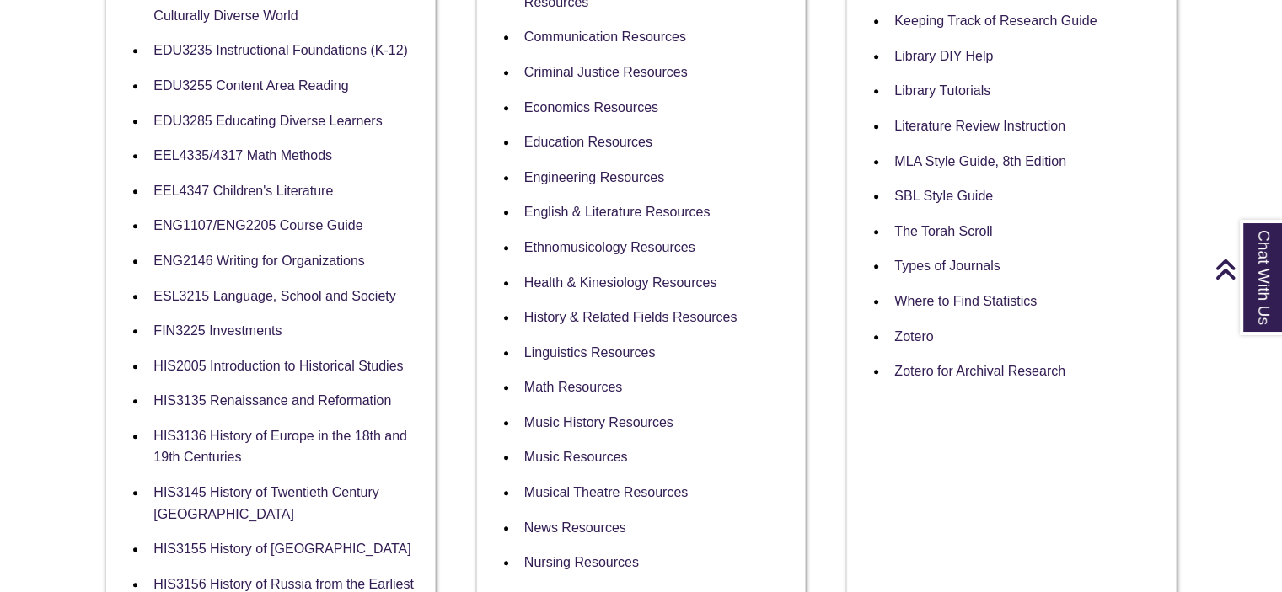
scroll to position [843, 0]
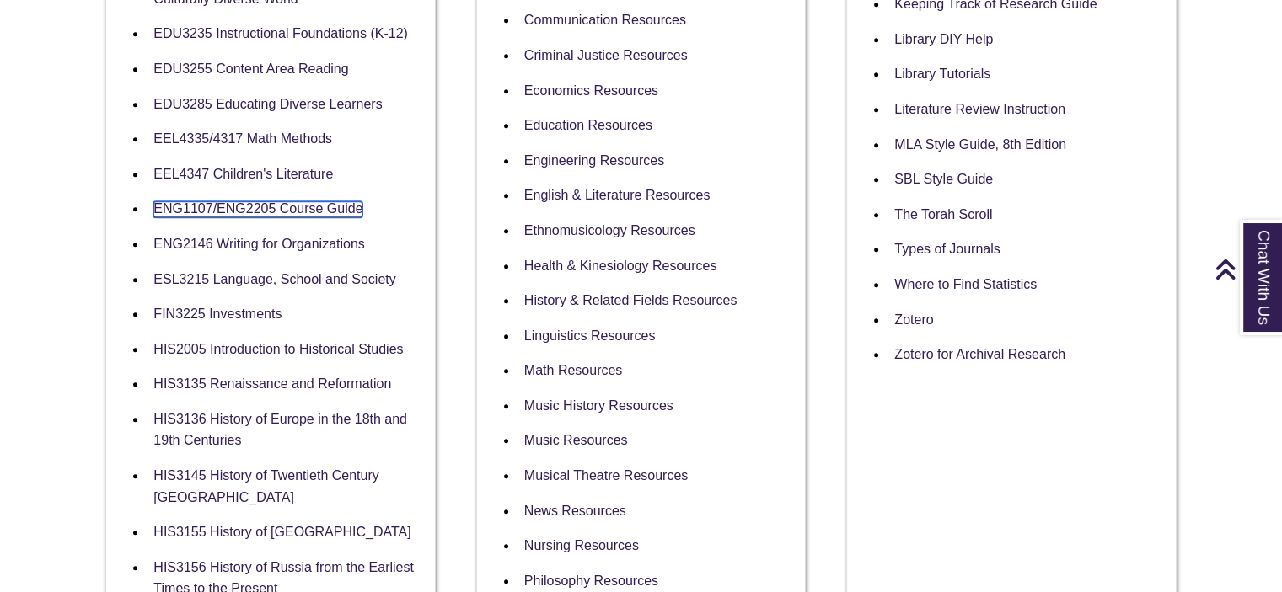
click at [307, 208] on link "ENG1107/ENG2205 Course Guide" at bounding box center [257, 209] width 209 height 16
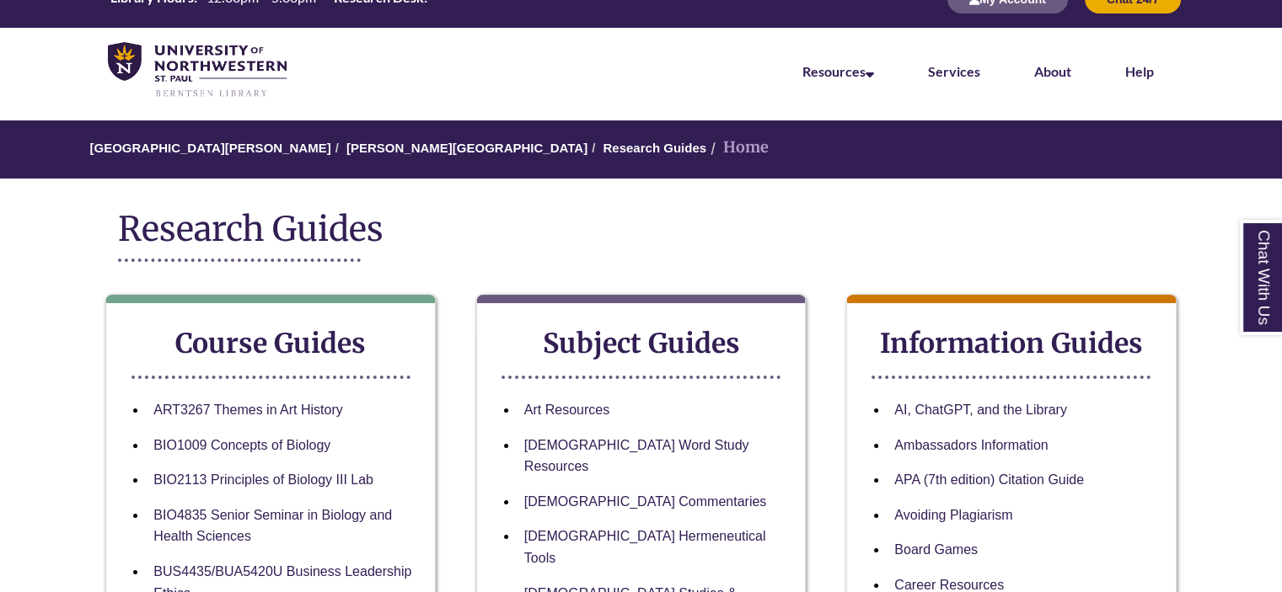
scroll to position [0, 0]
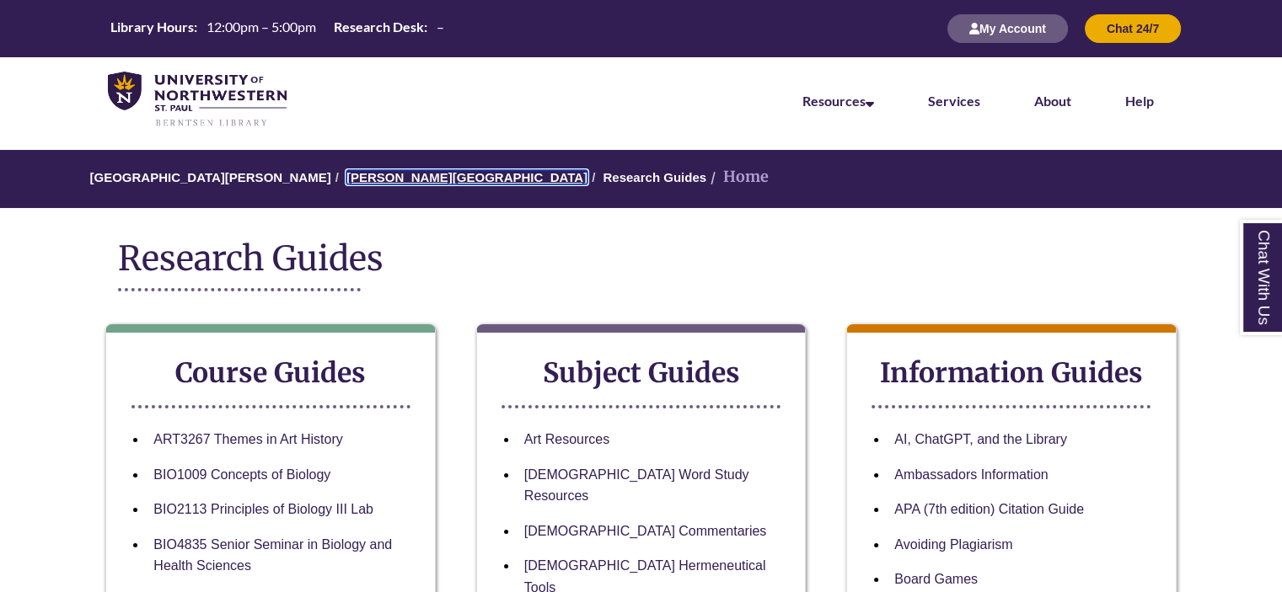
click at [383, 174] on link "[PERSON_NAME][GEOGRAPHIC_DATA]" at bounding box center [466, 177] width 241 height 14
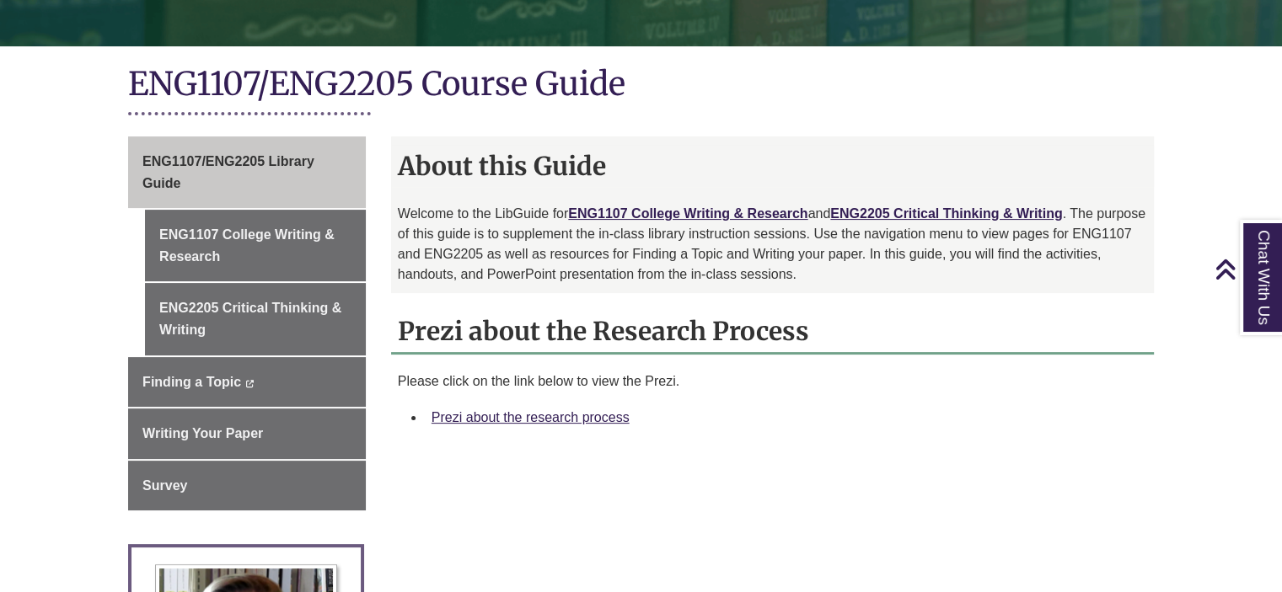
scroll to position [421, 0]
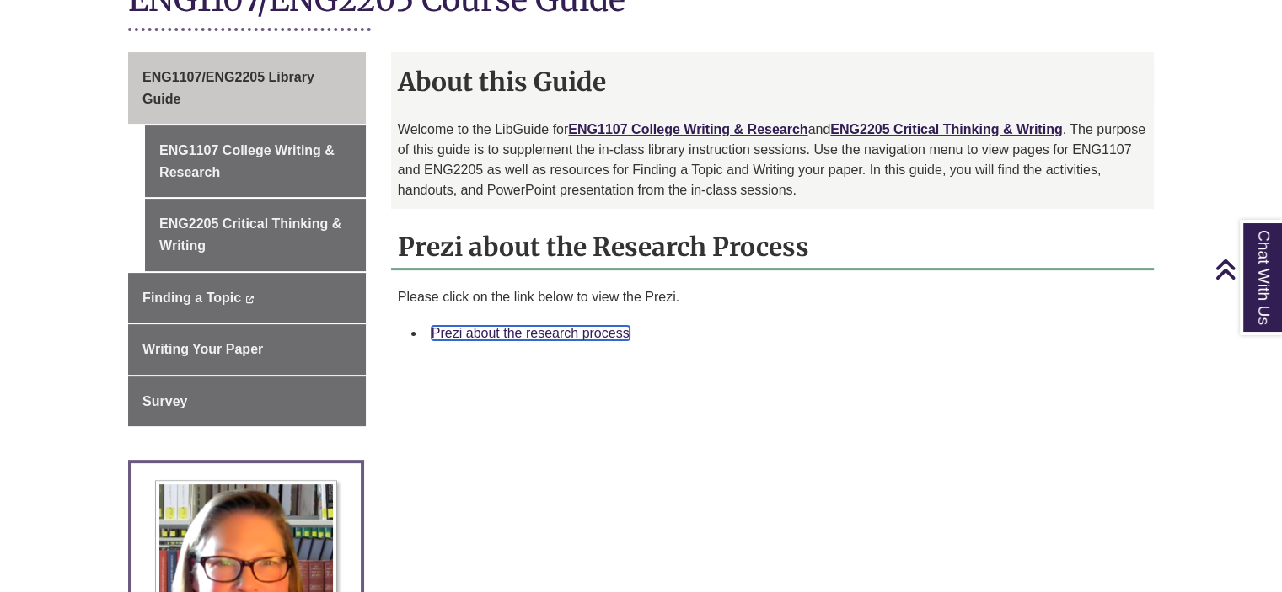
click at [614, 335] on link "Prezi about the research process" at bounding box center [531, 333] width 198 height 14
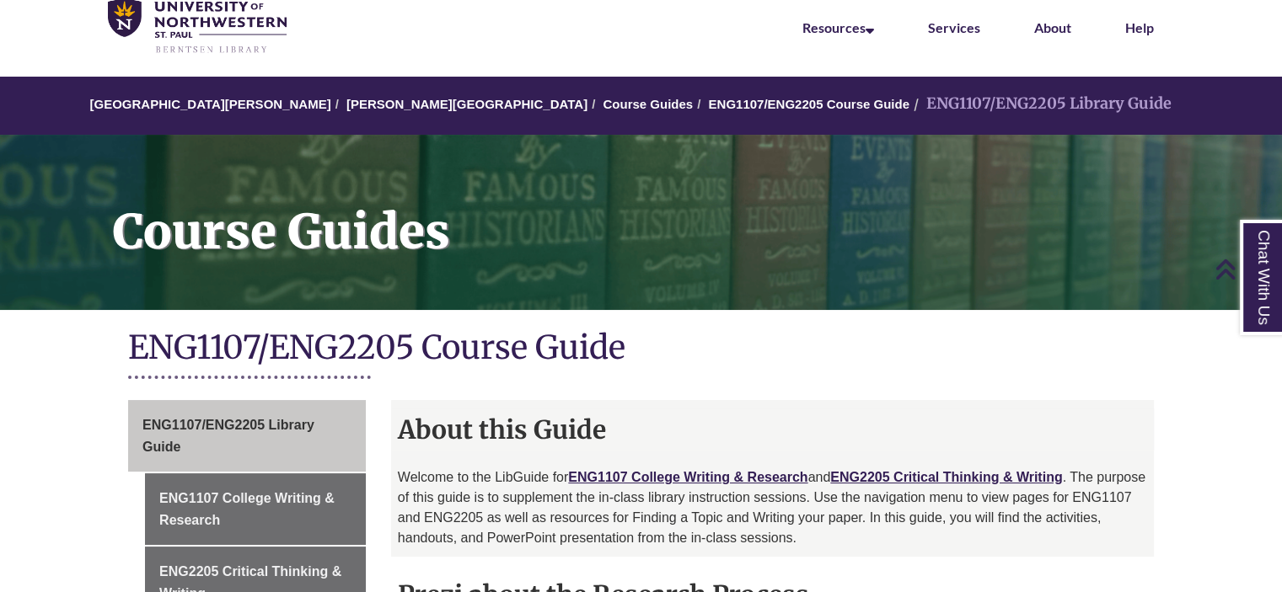
scroll to position [0, 0]
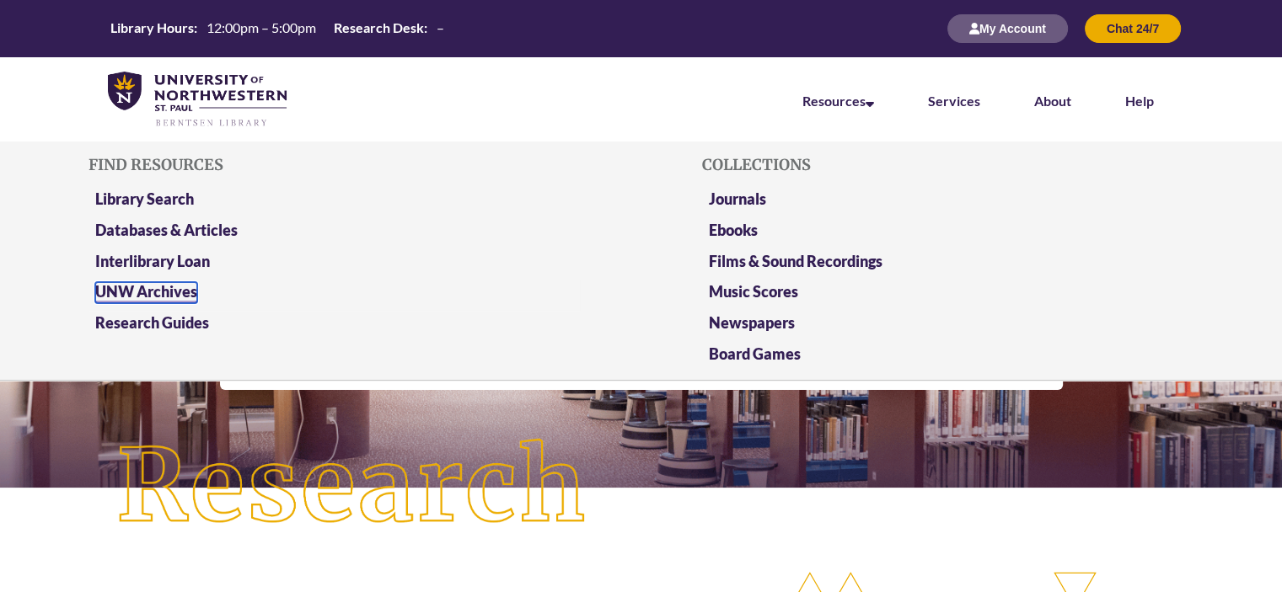
click at [156, 287] on link "UNW Archives" at bounding box center [146, 292] width 102 height 21
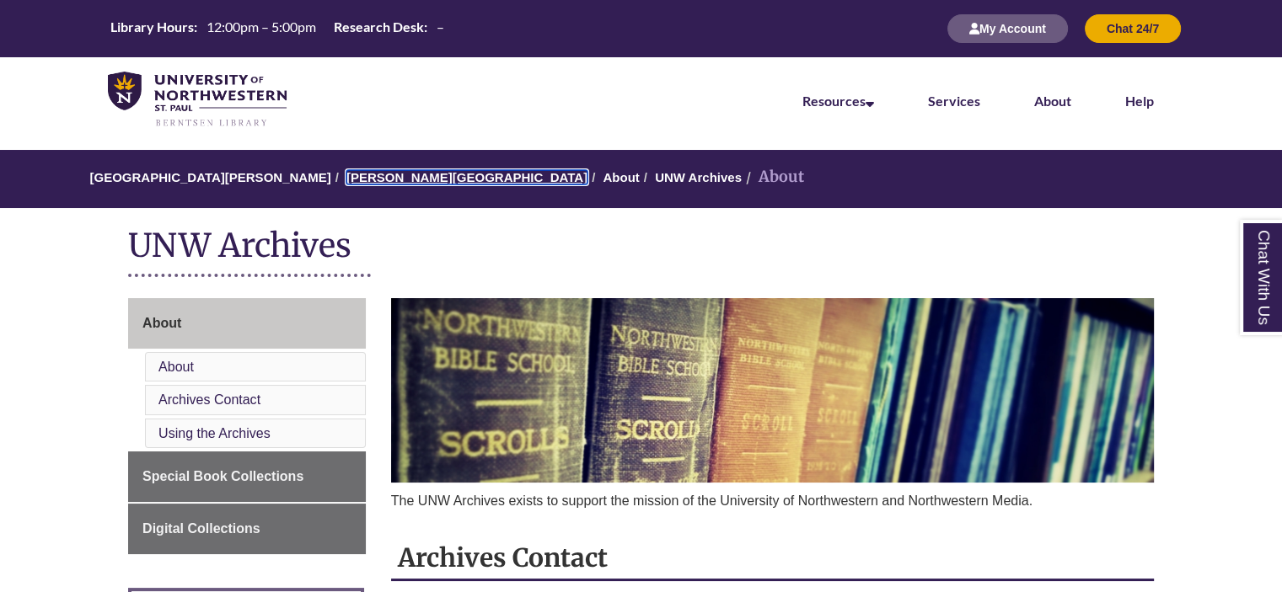
click at [379, 178] on link "[PERSON_NAME][GEOGRAPHIC_DATA]" at bounding box center [466, 177] width 241 height 14
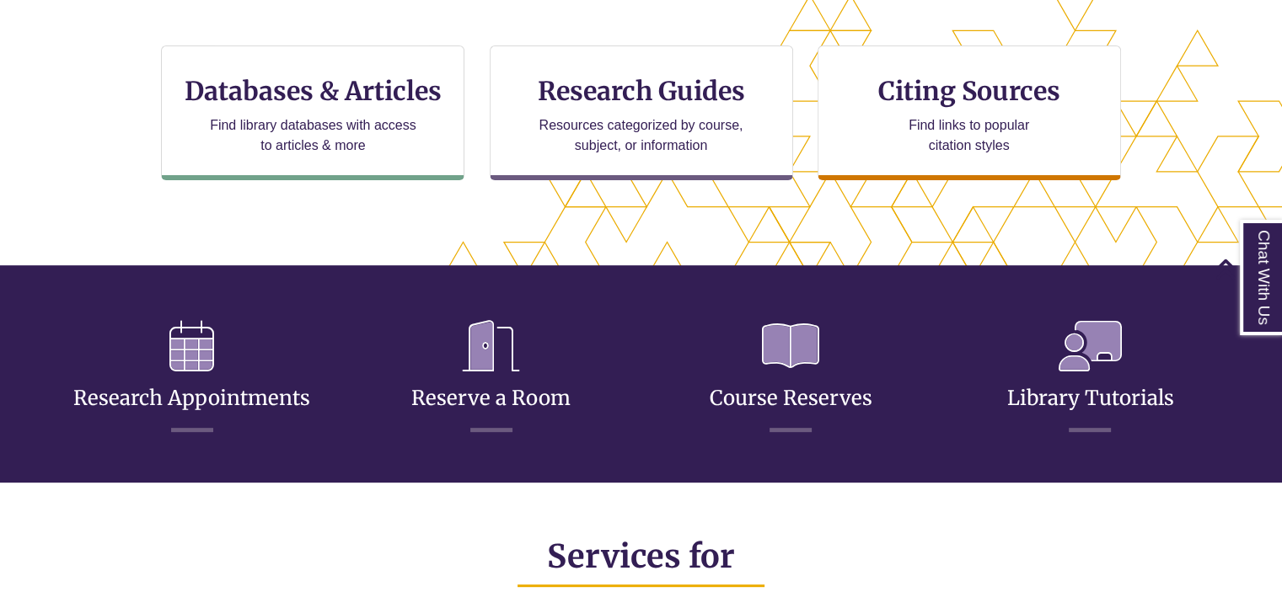
scroll to position [590, 0]
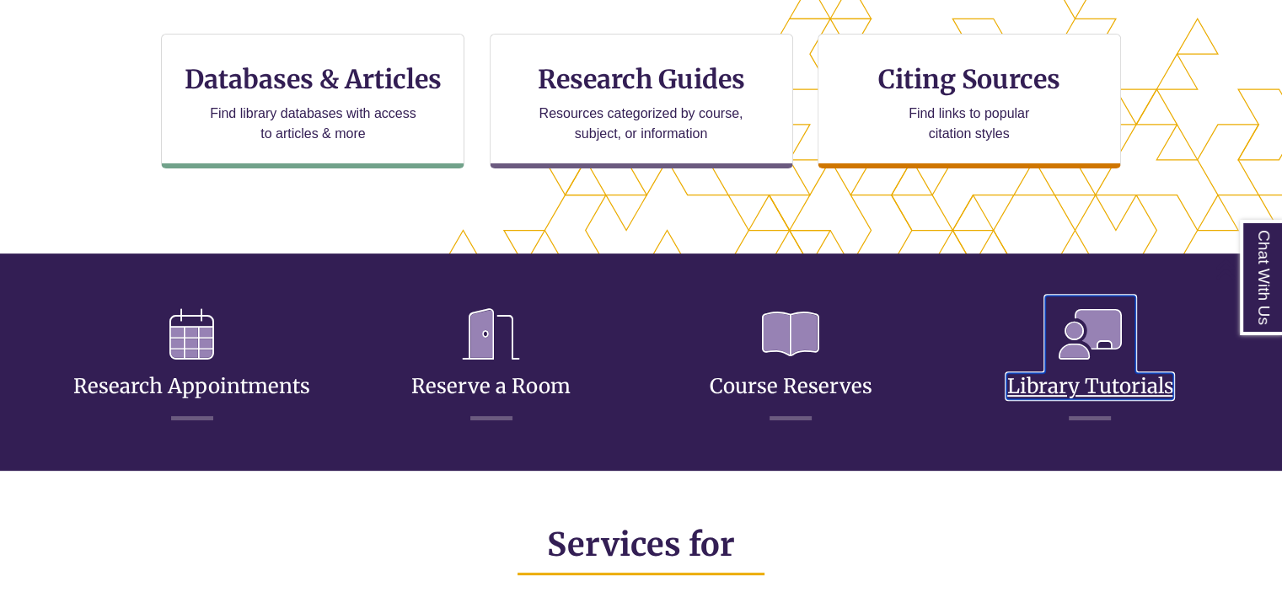
click at [1086, 383] on link "Library Tutorials" at bounding box center [1089, 366] width 167 height 67
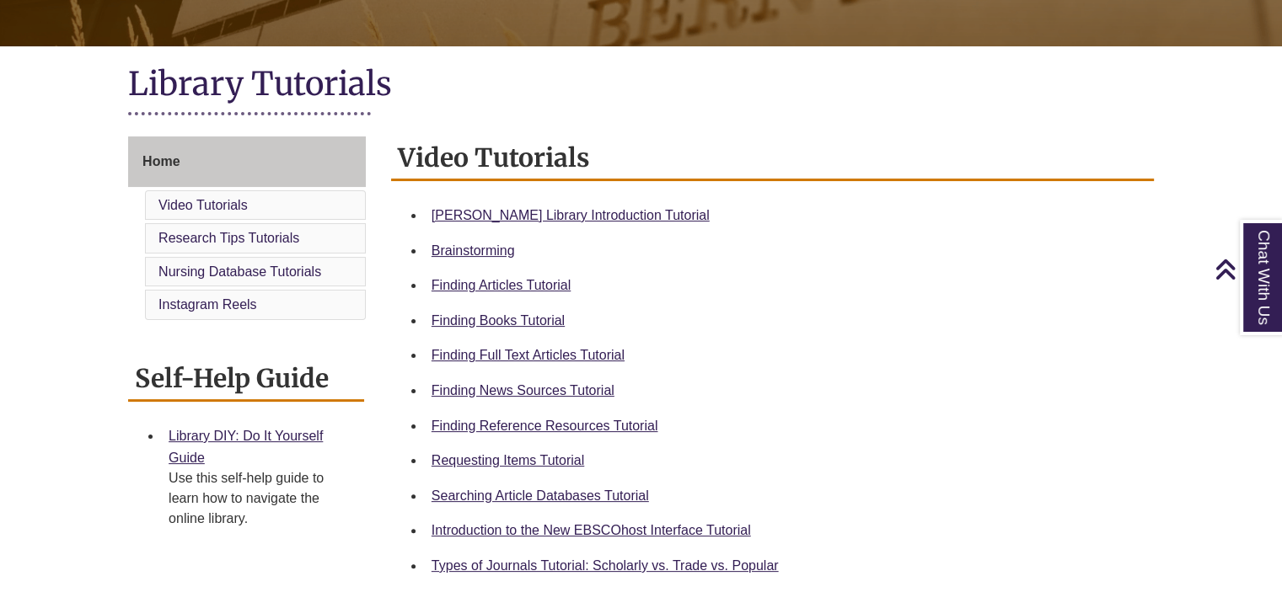
scroll to position [421, 0]
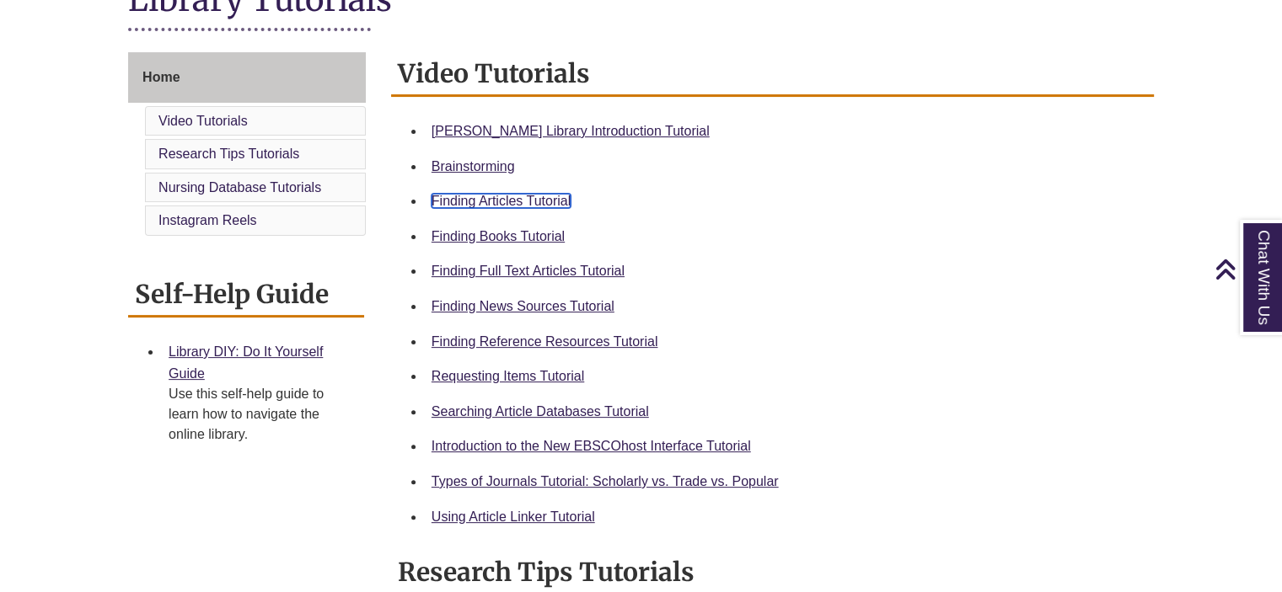
click at [543, 203] on link "Finding Articles Tutorial" at bounding box center [501, 201] width 139 height 14
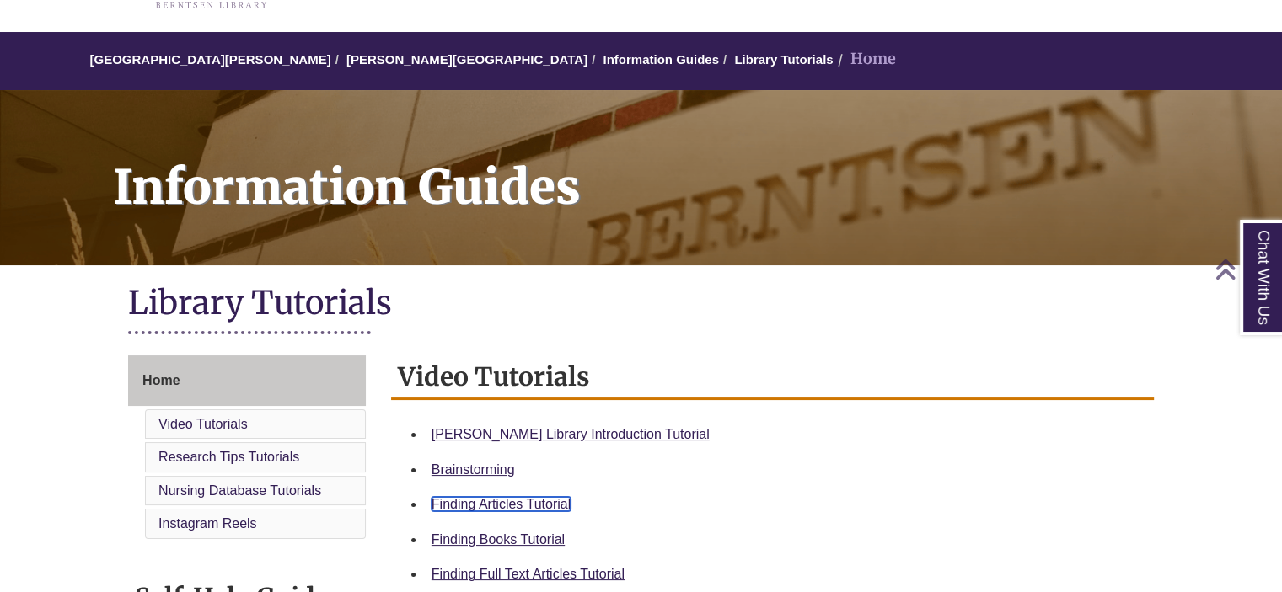
scroll to position [0, 0]
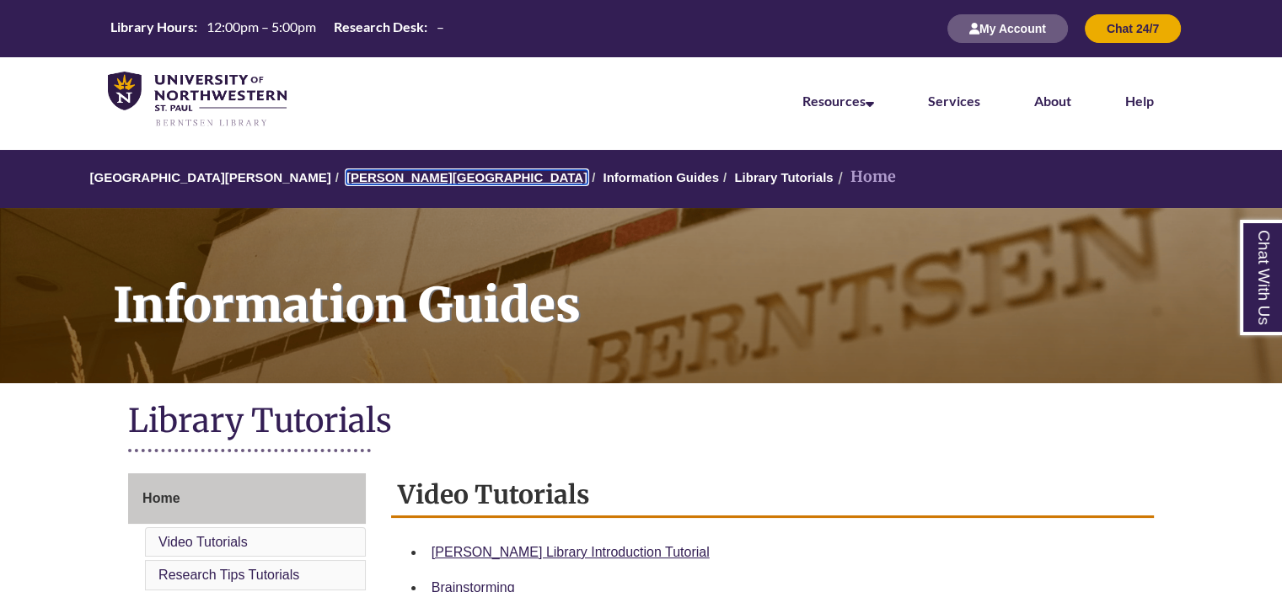
click at [384, 178] on link "[PERSON_NAME][GEOGRAPHIC_DATA]" at bounding box center [466, 177] width 241 height 14
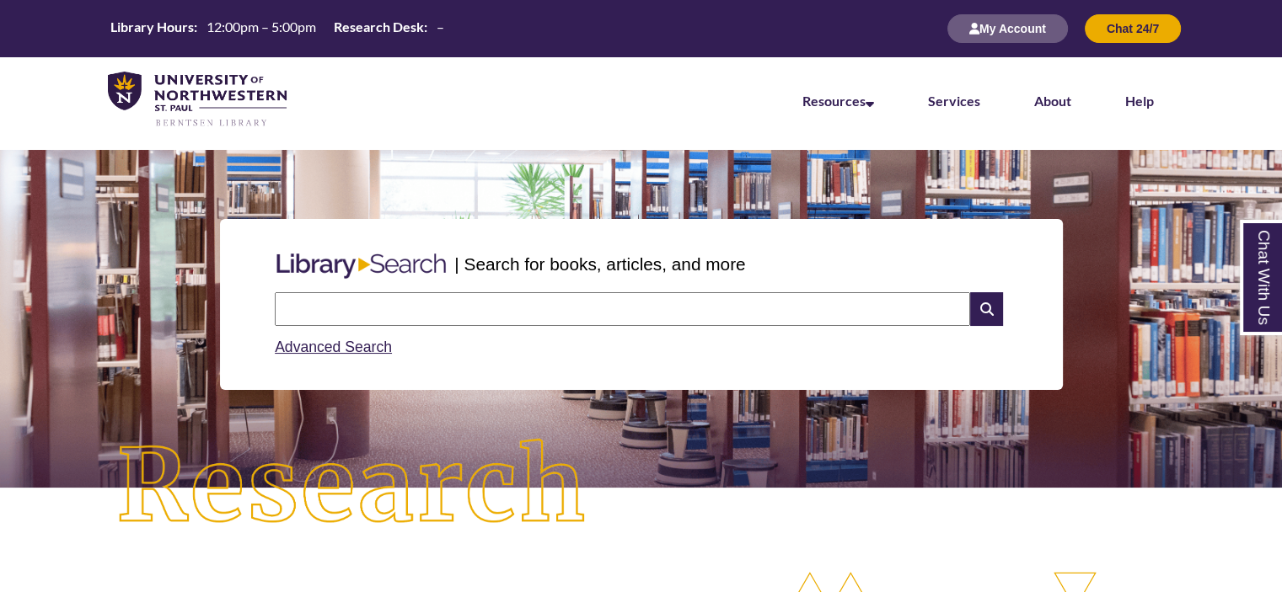
click at [471, 296] on input "text" at bounding box center [622, 309] width 695 height 34
type input "*"
click at [509, 303] on input "**********" at bounding box center [622, 309] width 695 height 34
type input "**********"
click at [587, 308] on input "**********" at bounding box center [622, 309] width 695 height 34
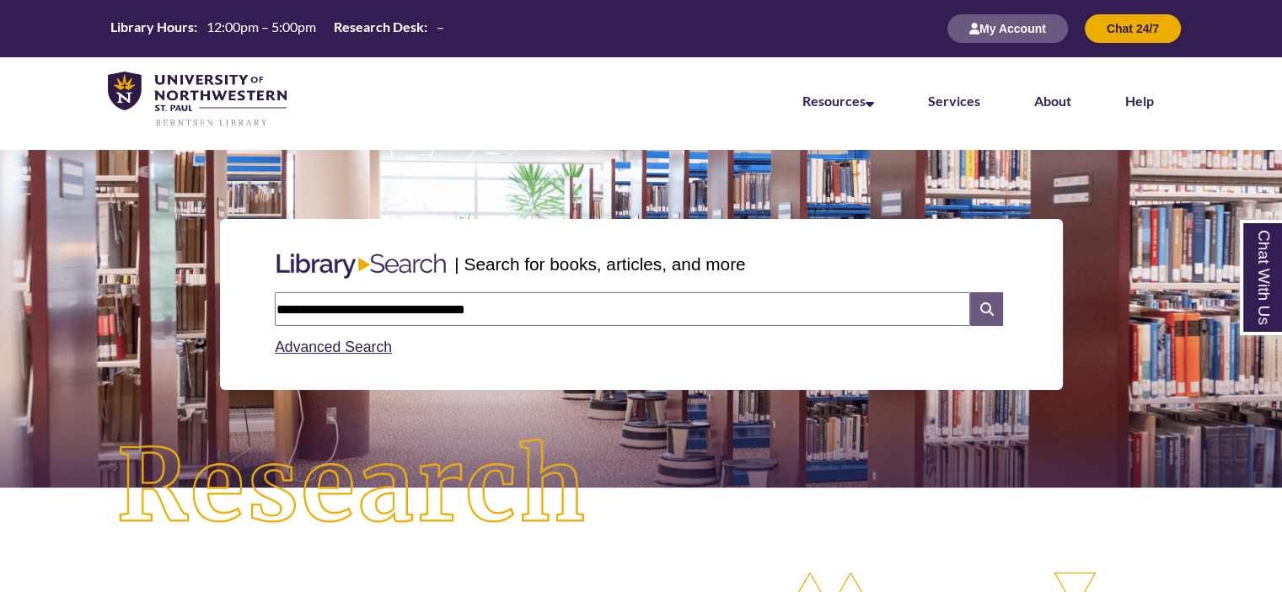
click at [978, 303] on icon at bounding box center [986, 309] width 32 height 34
click at [491, 312] on input "text" at bounding box center [622, 309] width 695 height 34
type input "**********"
